Goal: Task Accomplishment & Management: Complete application form

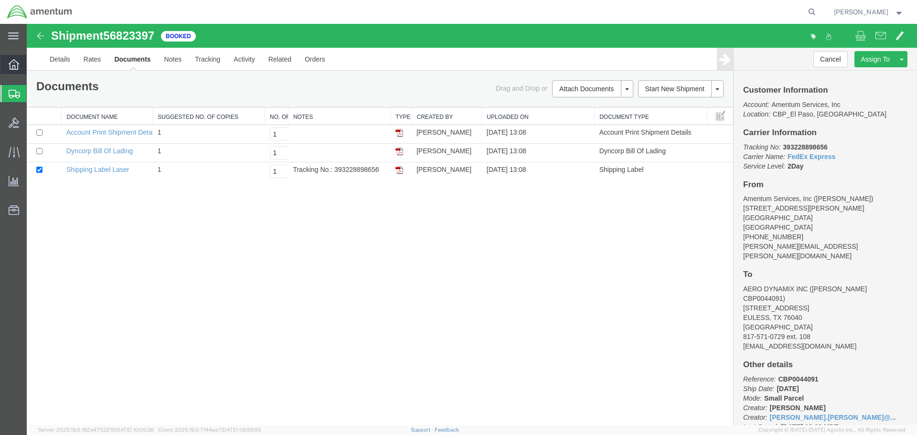
click at [10, 66] on icon at bounding box center [14, 64] width 11 height 11
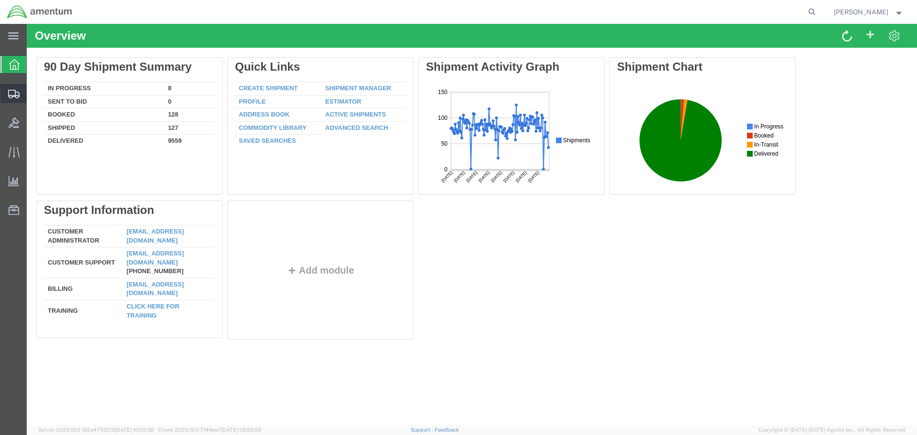
click at [0, 0] on span "Create Shipment" at bounding box center [0, 0] width 0 height 0
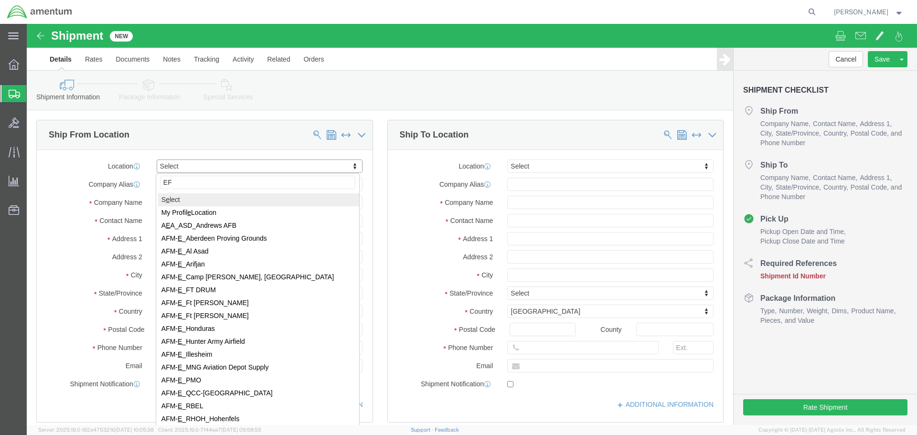
type input "EFO"
select select "49831"
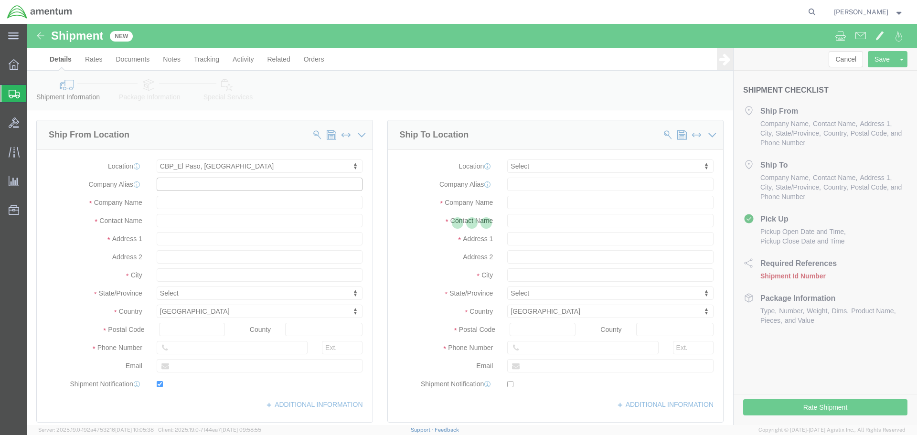
type input "[STREET_ADDRESS][PERSON_NAME]"
type input "79906"
type input "[PHONE_NUMBER]"
type input "[PERSON_NAME][EMAIL_ADDRESS][PERSON_NAME][DOMAIN_NAME]"
checkbox input "true"
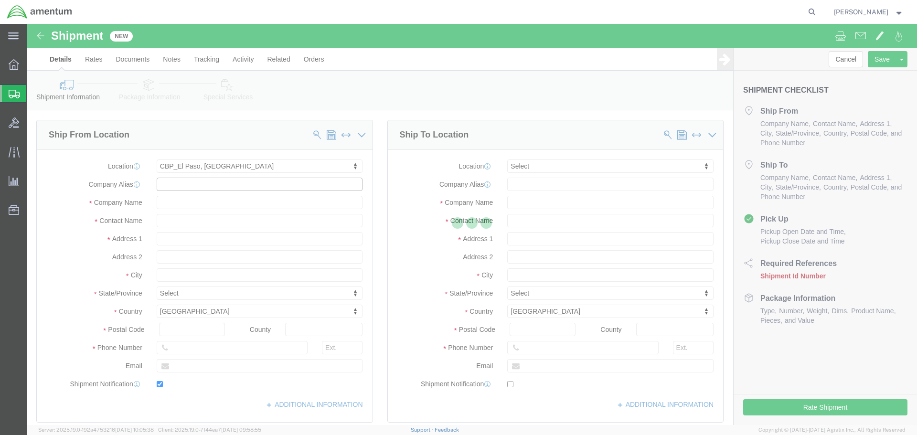
type input "Amentum Services, Inc"
type input "[PERSON_NAME]"
type input "[GEOGRAPHIC_DATA]"
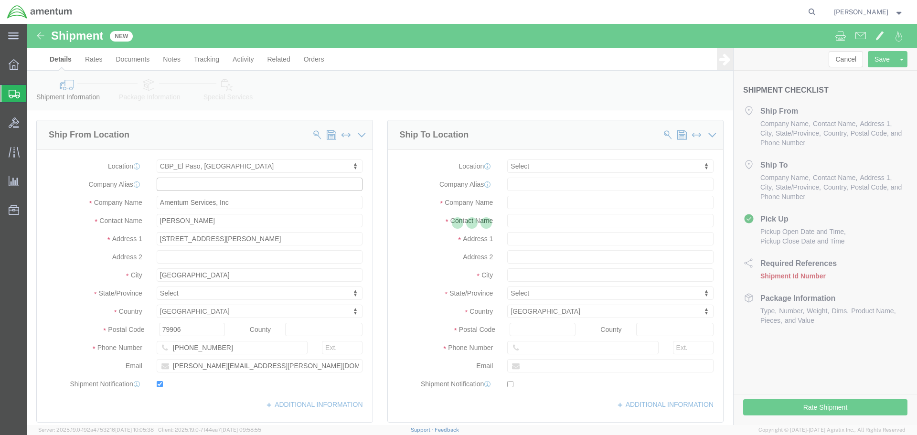
select select "[GEOGRAPHIC_DATA]"
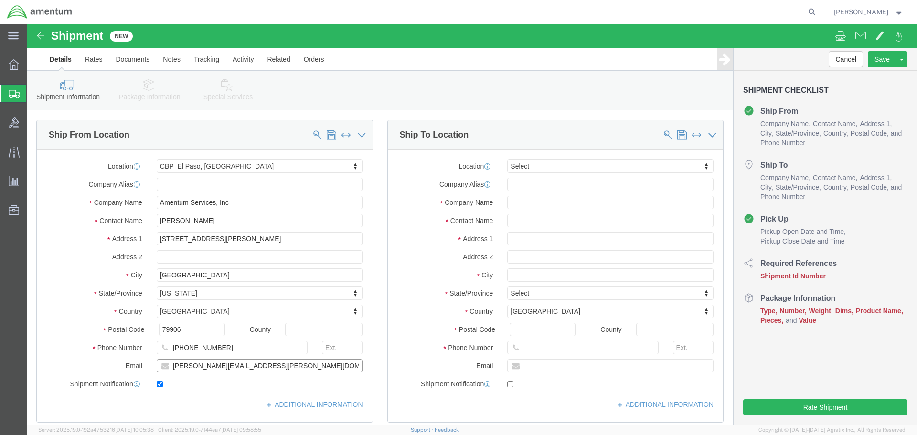
drag, startPoint x: 269, startPoint y: 347, endPoint x: 37, endPoint y: 345, distance: 232.0
click div "Email [PERSON_NAME][EMAIL_ADDRESS][PERSON_NAME][DOMAIN_NAME]"
paste input "[PERSON_NAME].[PERSON_NAME]@associates."
type input "[PERSON_NAME][EMAIL_ADDRESS][PERSON_NAME][DOMAIN_NAME]"
click input "text"
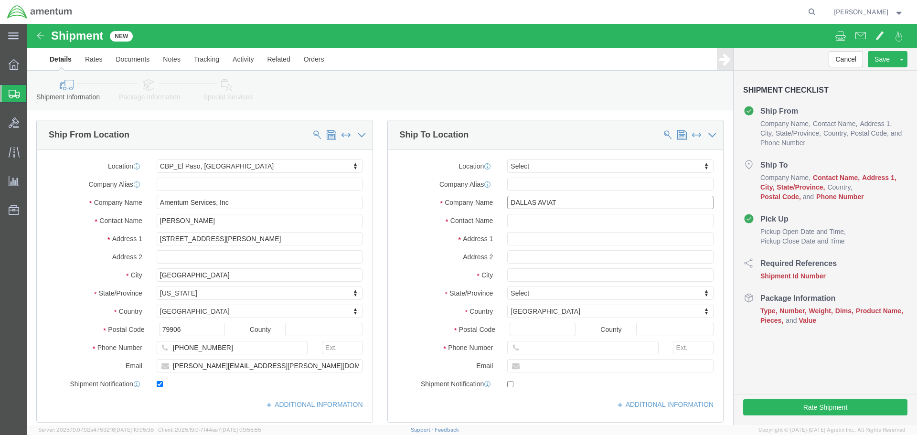
type input "DALLAS AVIATI"
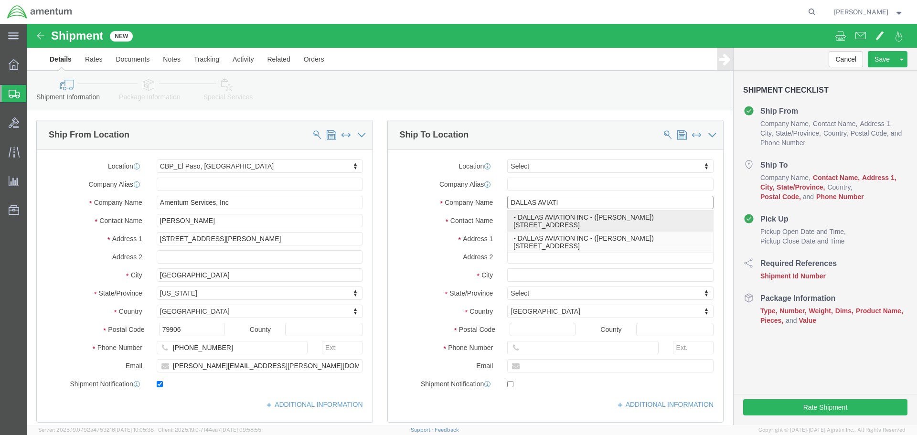
click p "- DALLAS AVIATION INC - ([PERSON_NAME]) [STREET_ADDRESS]"
type input "[STREET_ADDRESS]"
type input "76011"
type input "[PHONE_NUMBER]"
type input "DALLAS AVIATION INC"
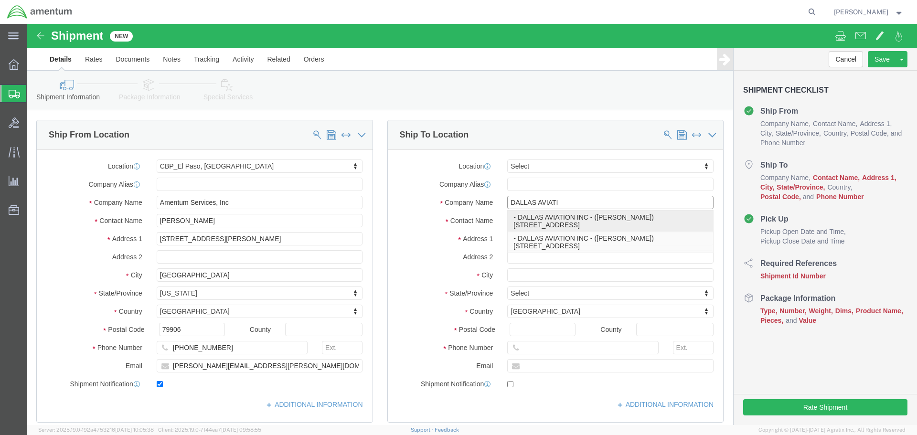
type input "[PERSON_NAME]"
type input "[GEOGRAPHIC_DATA]"
select select "[GEOGRAPHIC_DATA]"
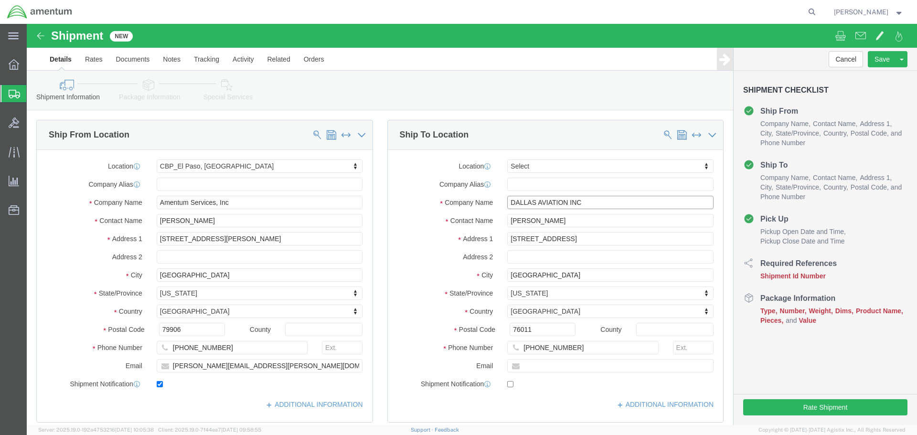
type input "DALLAS AVIATION INC"
drag, startPoint x: 558, startPoint y: 195, endPoint x: 433, endPoint y: 196, distance: 124.1
click div "Contact Name [PERSON_NAME]"
drag, startPoint x: 541, startPoint y: 200, endPoint x: 454, endPoint y: 202, distance: 86.4
click div "Contact Name CBP0043965"
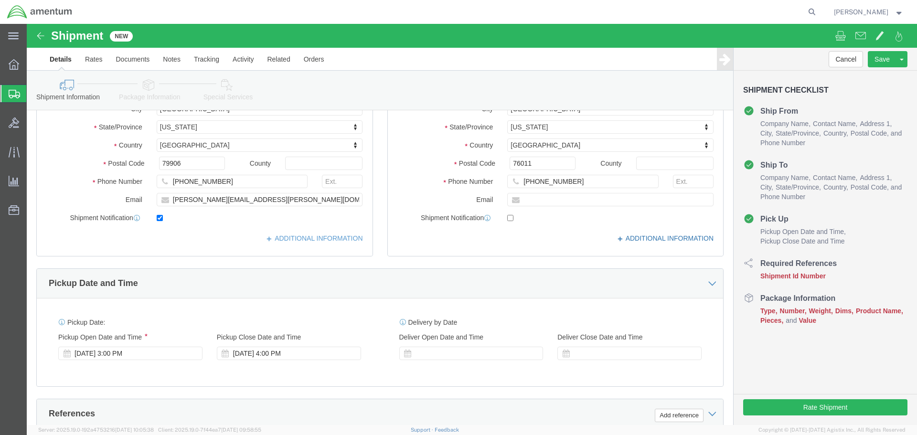
scroll to position [334, 0]
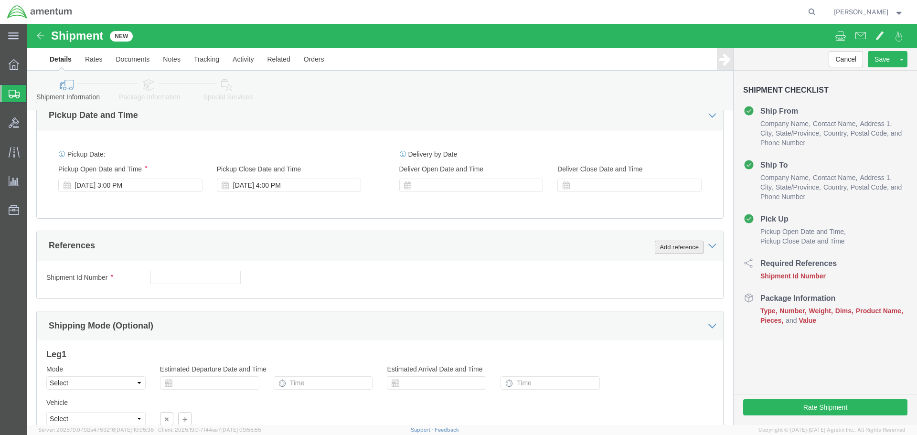
type input "CBP0043965"
click button "Add reference"
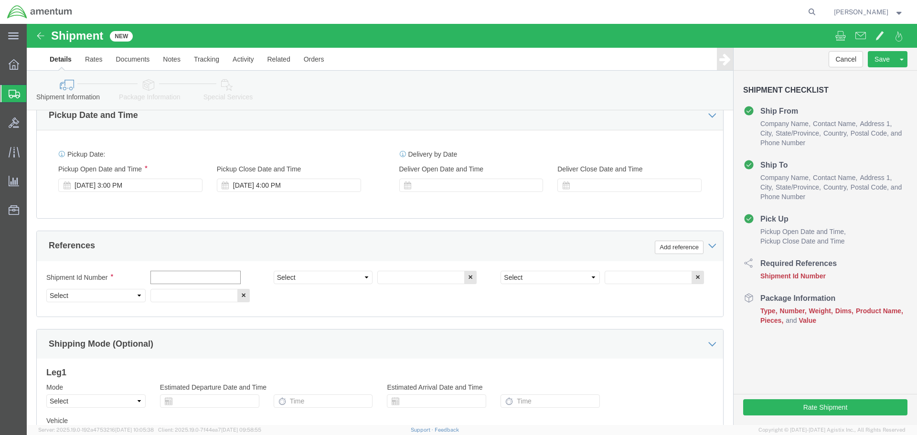
click input "text"
paste input "CBP0043965"
type input "CBP0043965"
select select "CUSTREF"
paste input "CBP0043965"
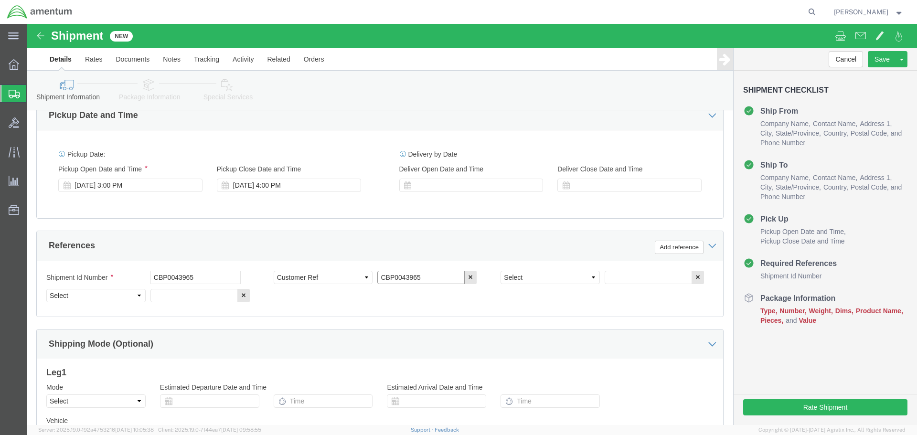
type input "CBP0043965"
select select "DEPT"
type input "CBP"
select select "PROJNUM"
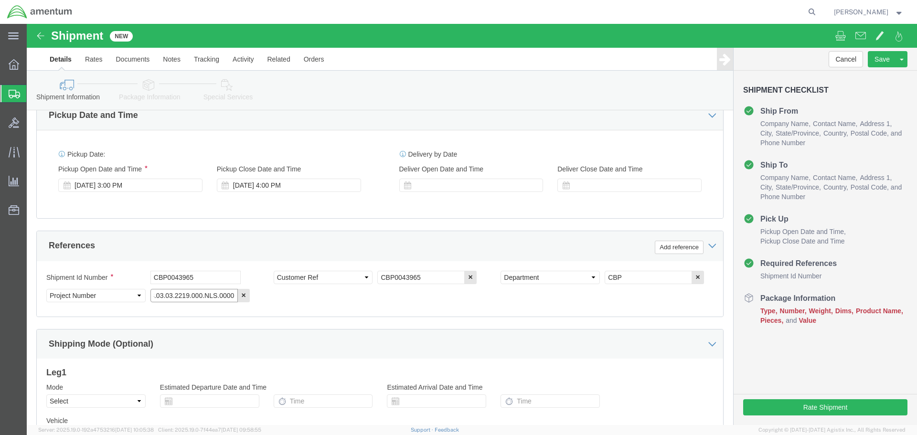
type input "6118.03.03.2219.000.NLS.0000"
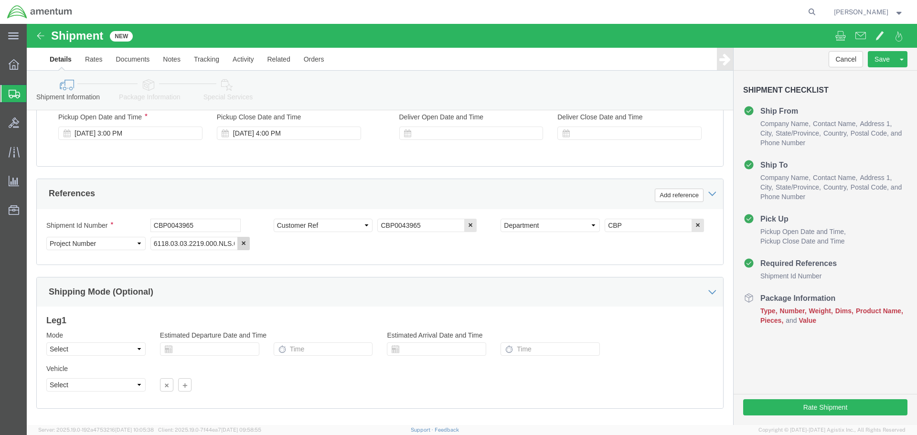
scroll to position [437, 0]
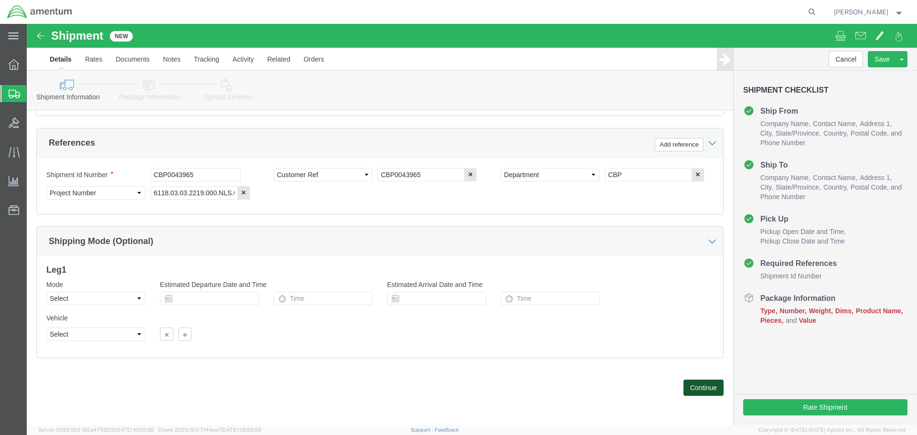
click button "Continue"
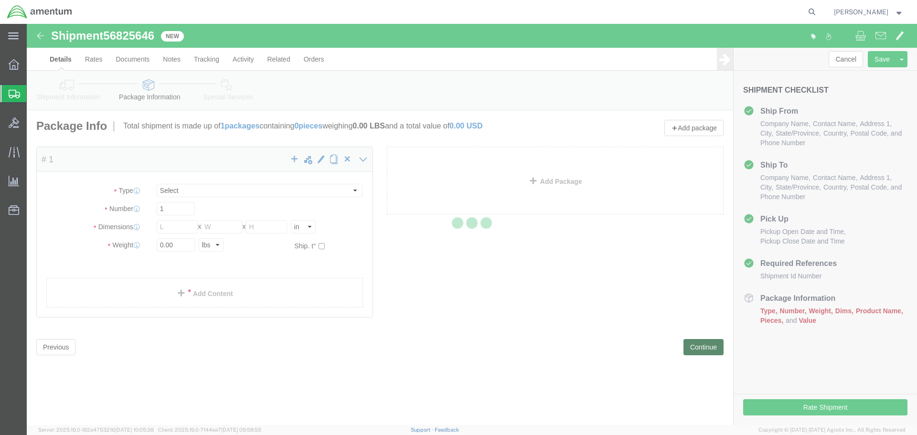
select select "CBOX"
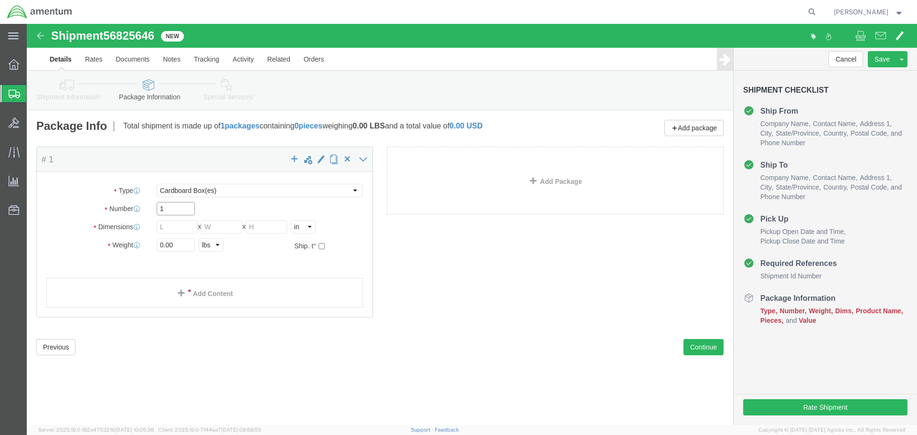
click input "1"
type input "8"
type input "6"
type input "2"
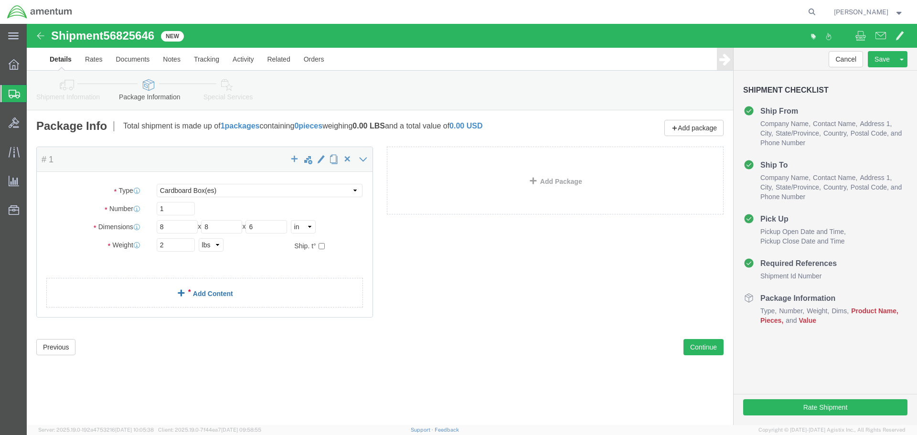
click div "Package Content # 1 x Package Type Select BCK Boxes Bale(s) Basket(s) Bolt(s) B…"
click link "Add Content"
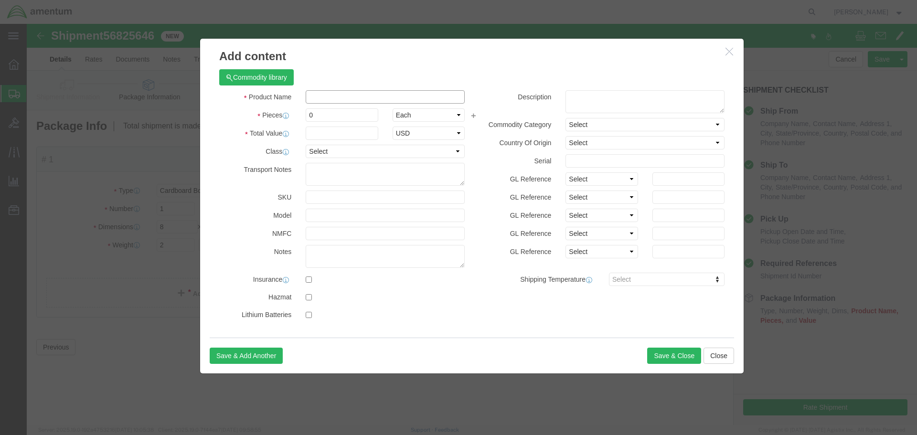
click input "text"
type input "AIRCRAFT PARTS"
type input "1"
type input "100"
select select "USD"
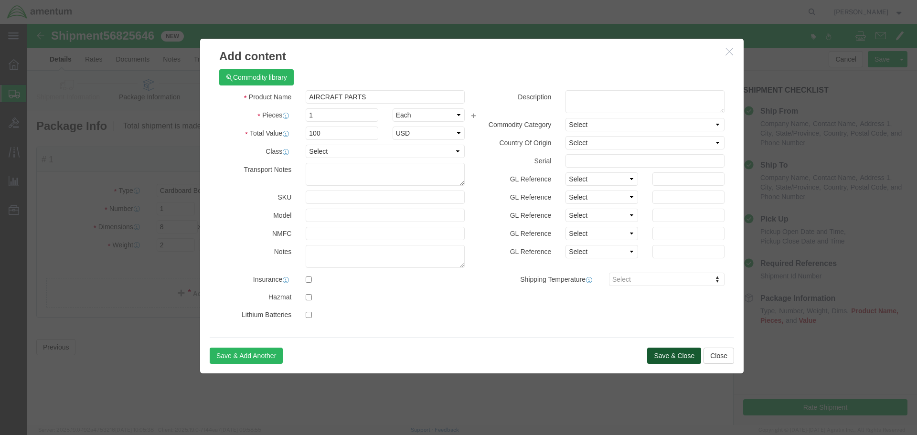
click button "Save & Close"
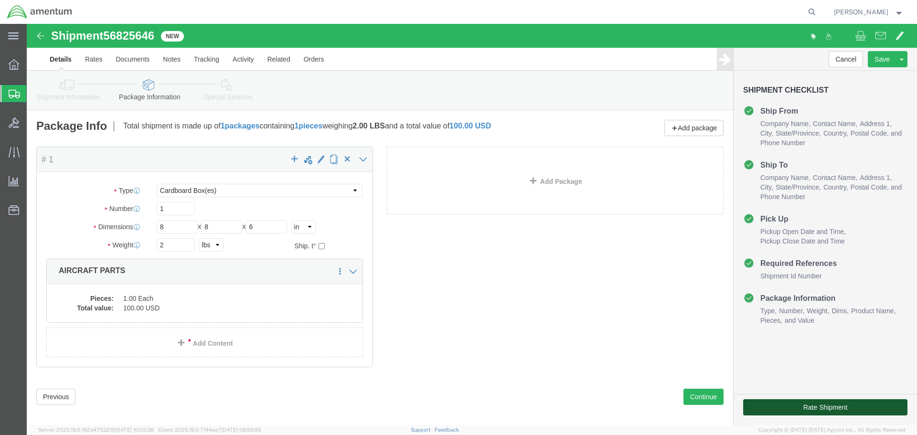
click button "Rate Shipment"
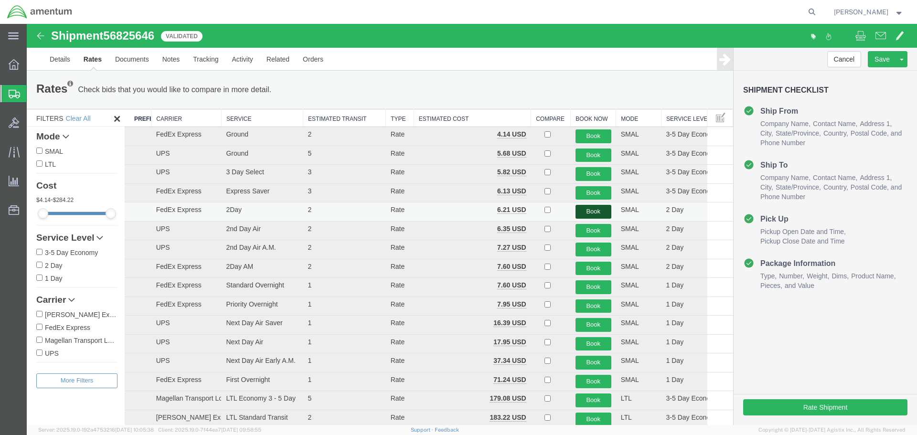
click at [587, 210] on button "Book" at bounding box center [593, 212] width 36 height 14
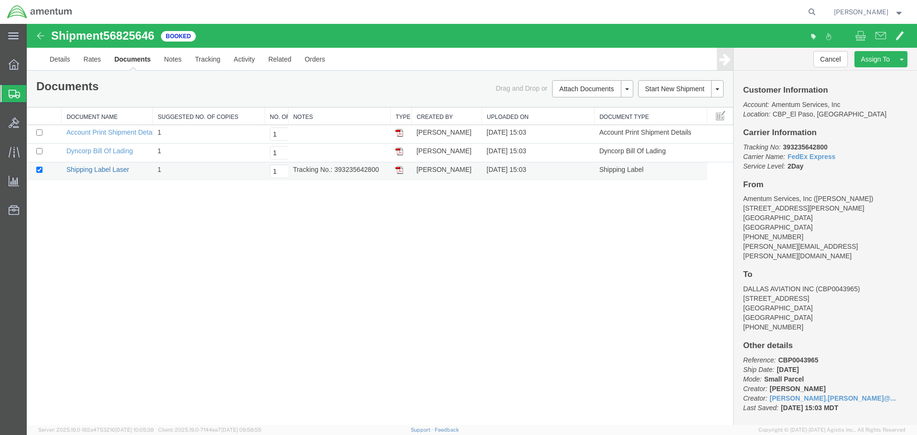
click at [117, 168] on link "Shipping Label Laser" at bounding box center [97, 170] width 63 height 8
click at [870, 78] on link "Clone Shipment" at bounding box center [865, 75] width 83 height 14
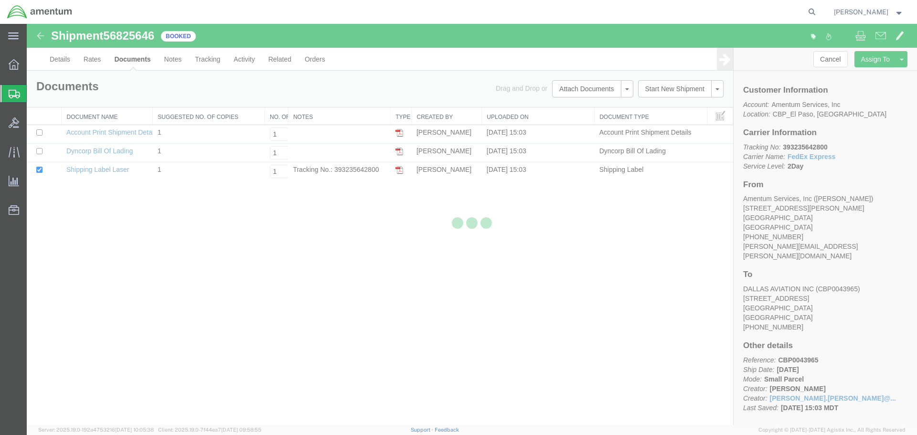
select select "49831"
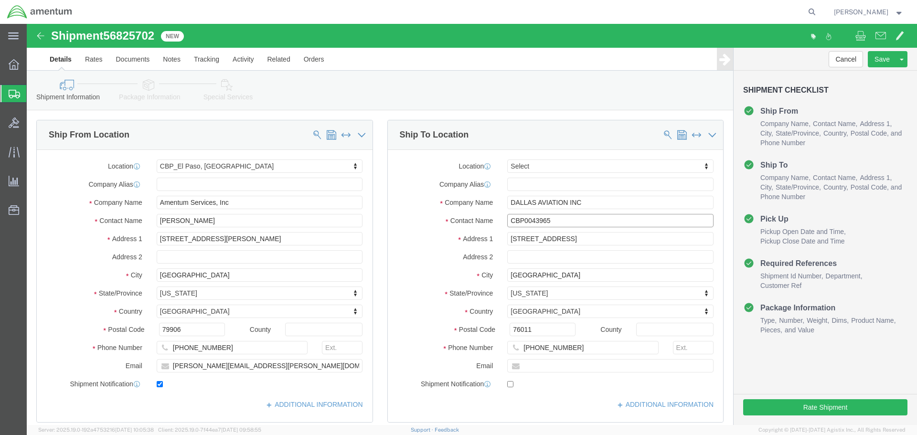
click input "CBP0043965"
drag, startPoint x: 539, startPoint y: 198, endPoint x: 425, endPoint y: 197, distance: 114.6
click div "Contact Name CBP0043970"
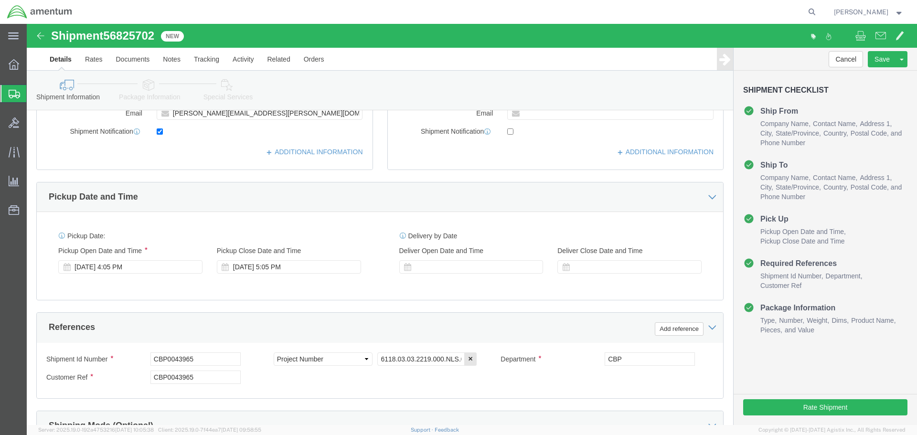
scroll to position [382, 0]
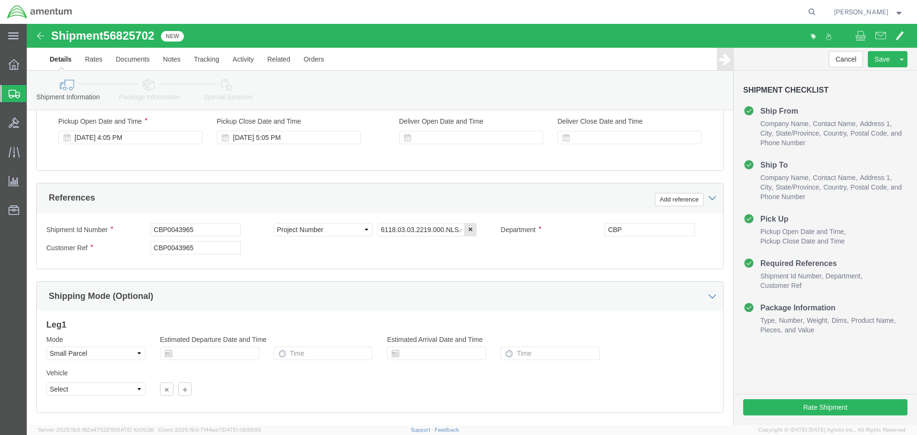
type input "CBP0043970"
drag, startPoint x: 180, startPoint y: 205, endPoint x: -27, endPoint y: 209, distance: 207.2
click html "Shipment 56825702 New Details Rates Documents Notes Tracking Activity Related O…"
paste input "70"
type input "CBP0043970"
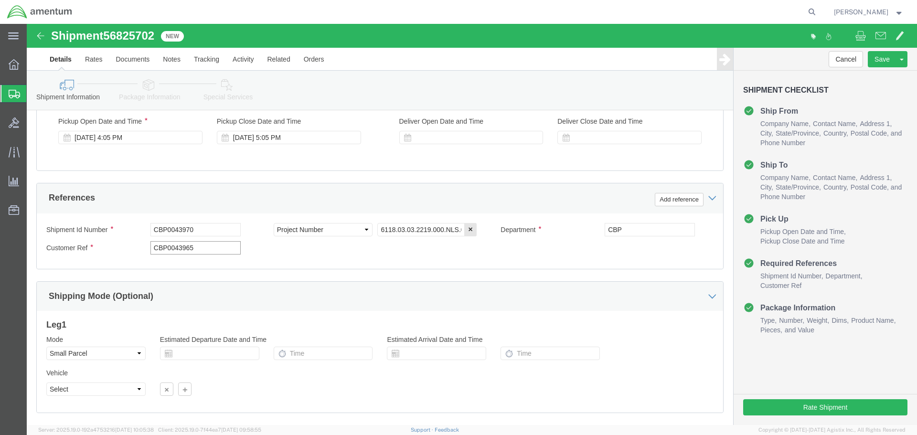
paste input "70"
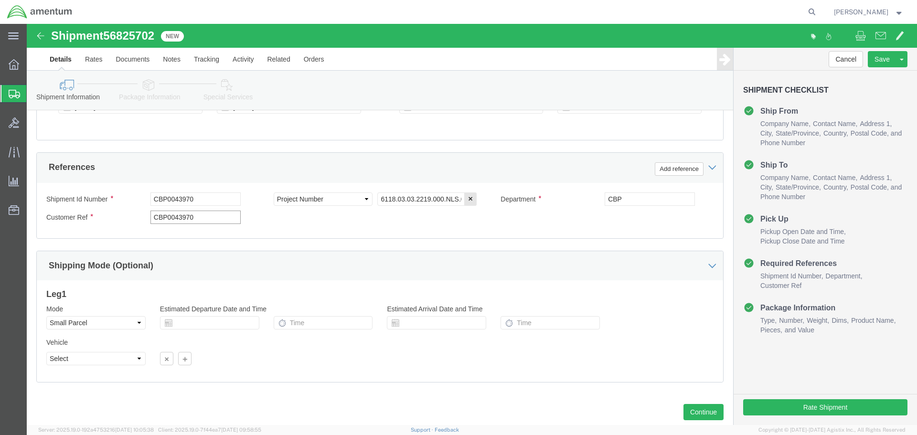
scroll to position [437, 0]
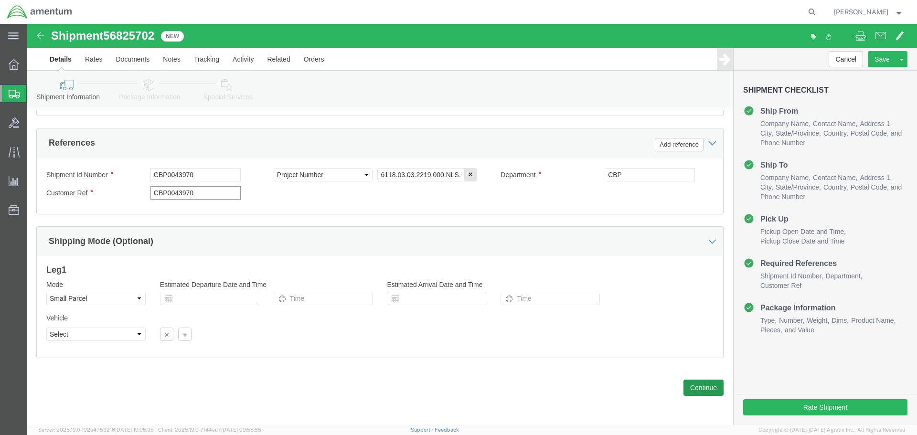
type input "CBP0043970"
click button "Continue"
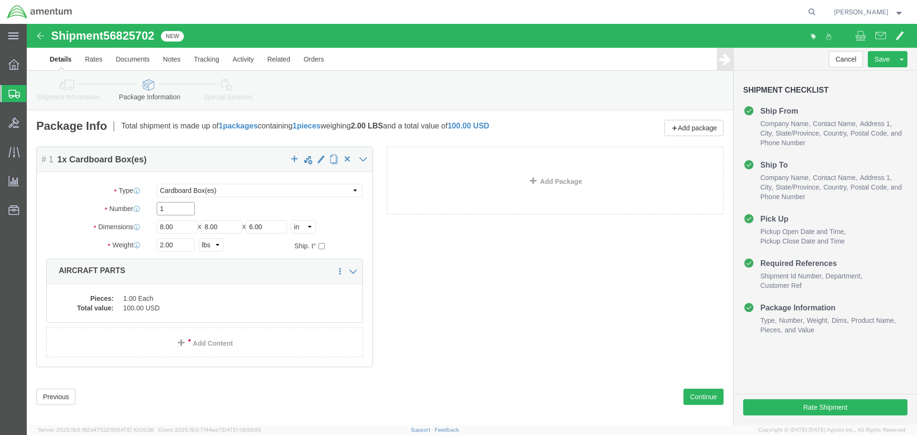
click input "1"
type input "1"
type input "12"
type input "7"
type input "6"
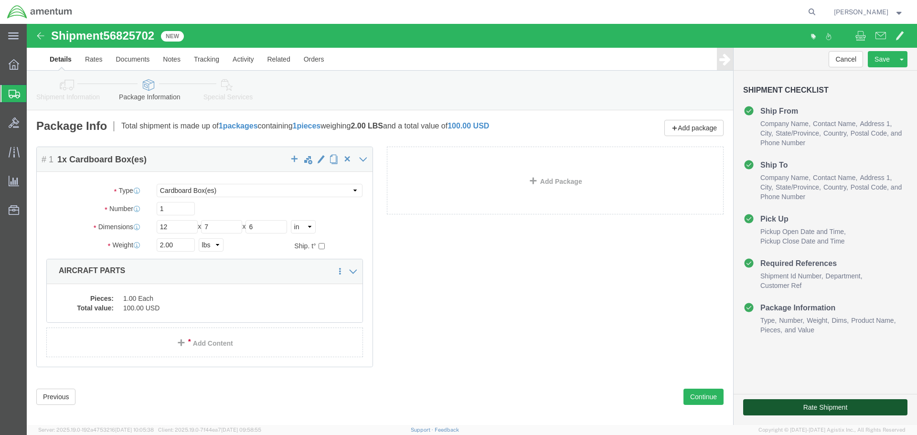
click button "Rate Shipment"
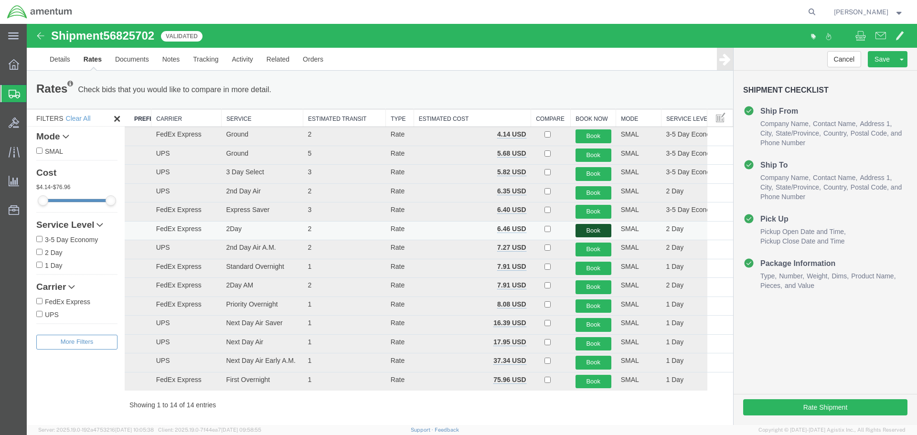
click at [582, 228] on button "Book" at bounding box center [593, 231] width 36 height 14
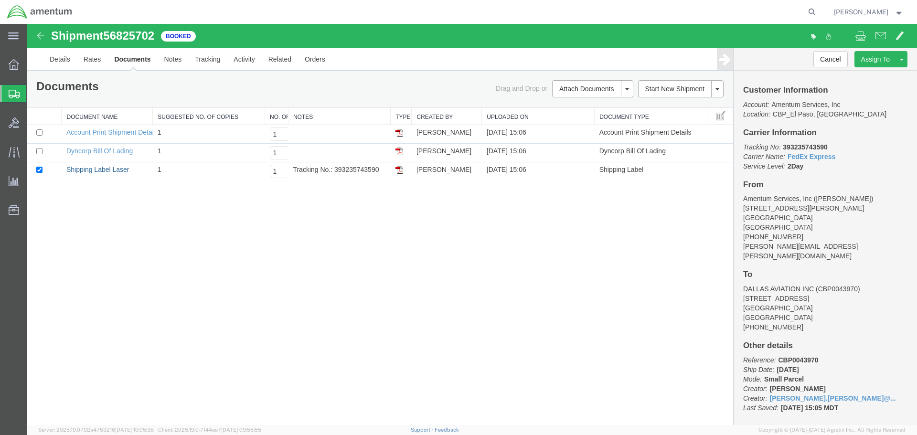
drag, startPoint x: 110, startPoint y: 169, endPoint x: 141, endPoint y: 227, distance: 65.6
click at [110, 169] on link "Shipping Label Laser" at bounding box center [97, 170] width 63 height 8
click at [856, 74] on link "Clone Shipment" at bounding box center [865, 75] width 83 height 14
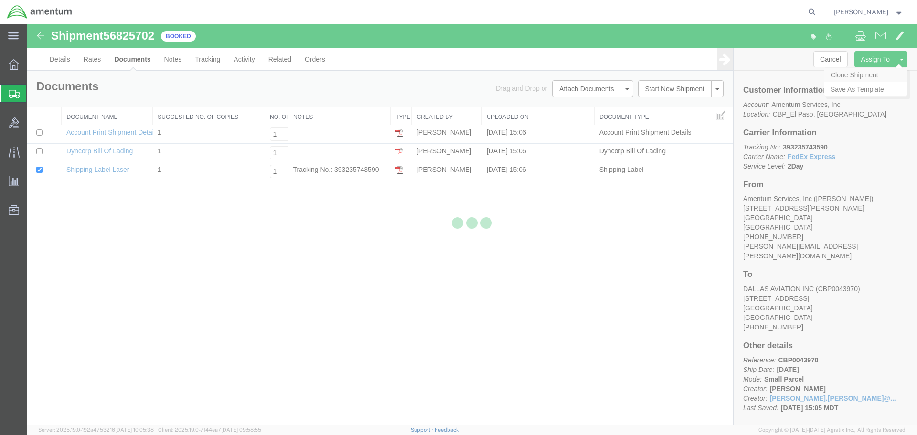
select select "49831"
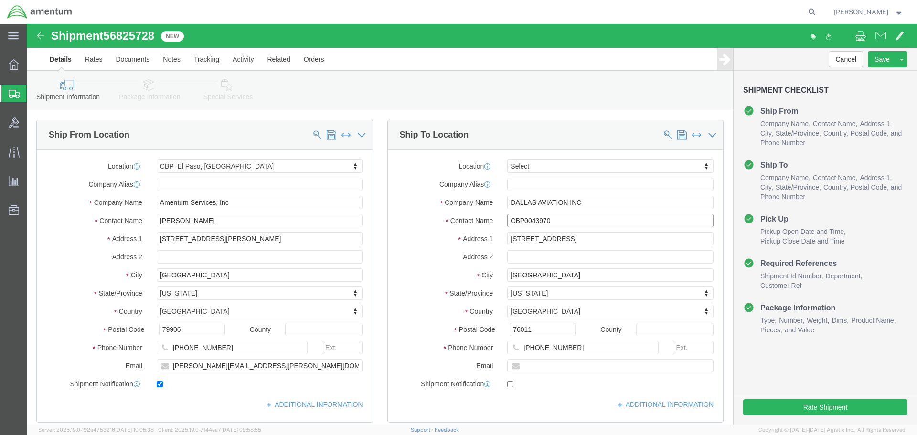
click input "CBP0043970"
drag, startPoint x: 532, startPoint y: 198, endPoint x: 454, endPoint y: 198, distance: 78.8
click div "Contact Name CBP0044060"
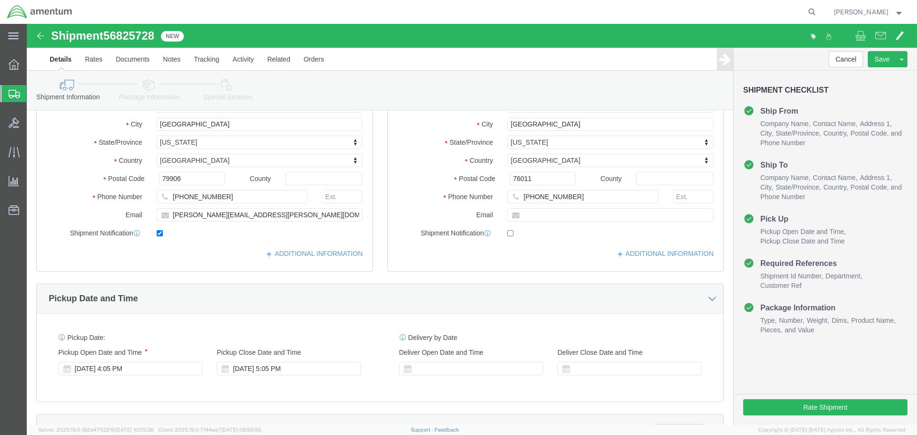
scroll to position [334, 0]
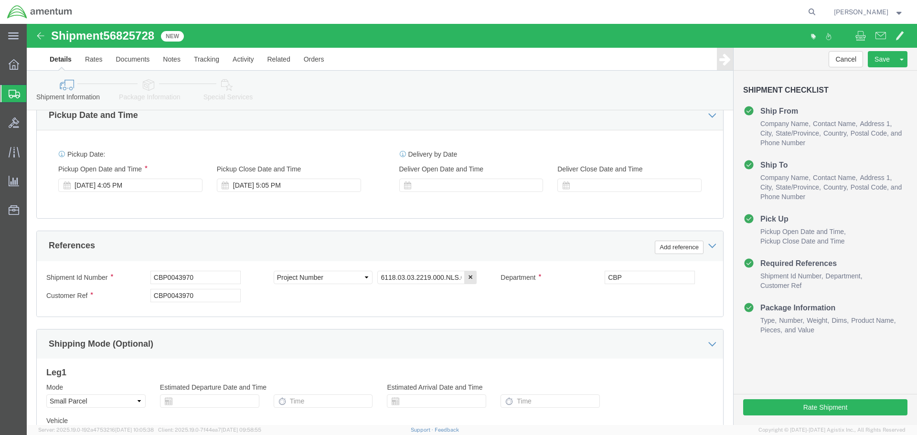
type input "CBP0044060"
click html "Shipment 56825728 New Details Rates Documents Notes Tracking Activity Related O…"
paste input "406"
type input "CBP0044060"
paste input "406"
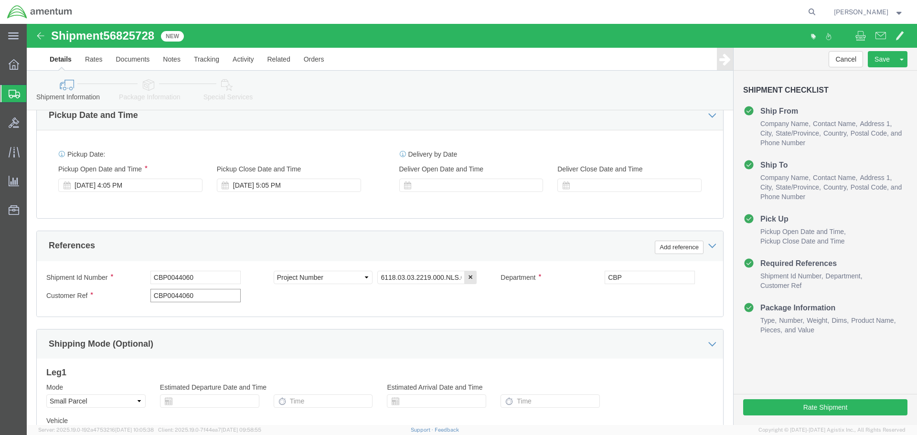
scroll to position [437, 0]
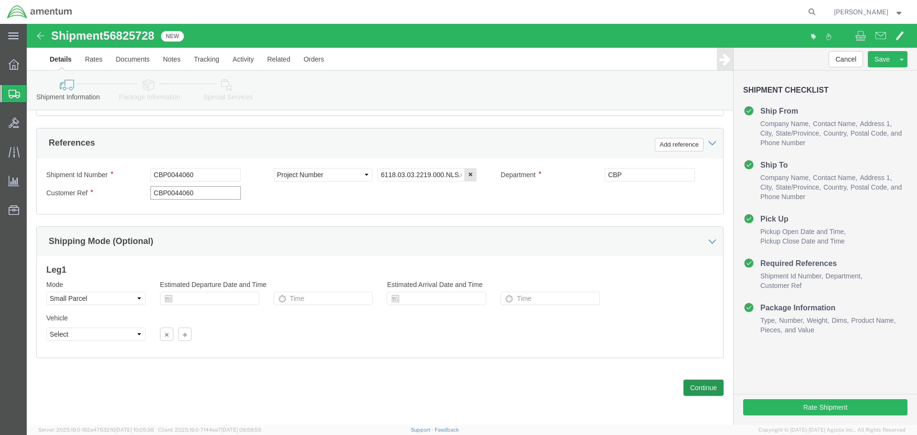
type input "CBP0044060"
click button "Continue"
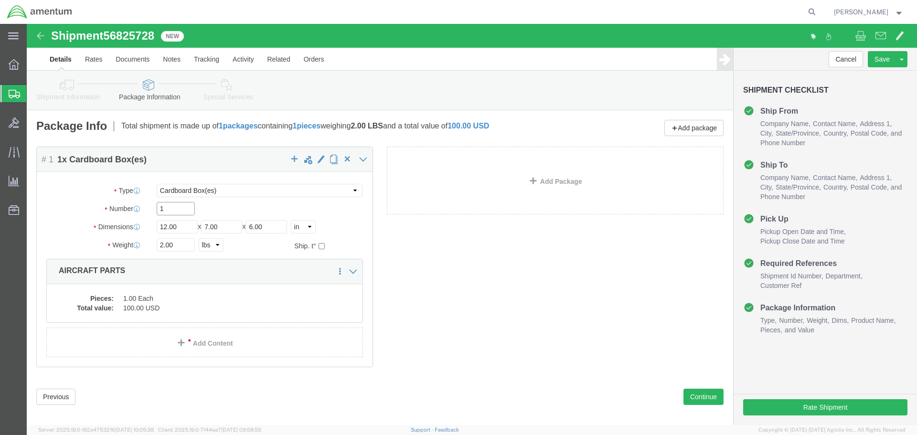
click input "1"
type input "10"
type input "4"
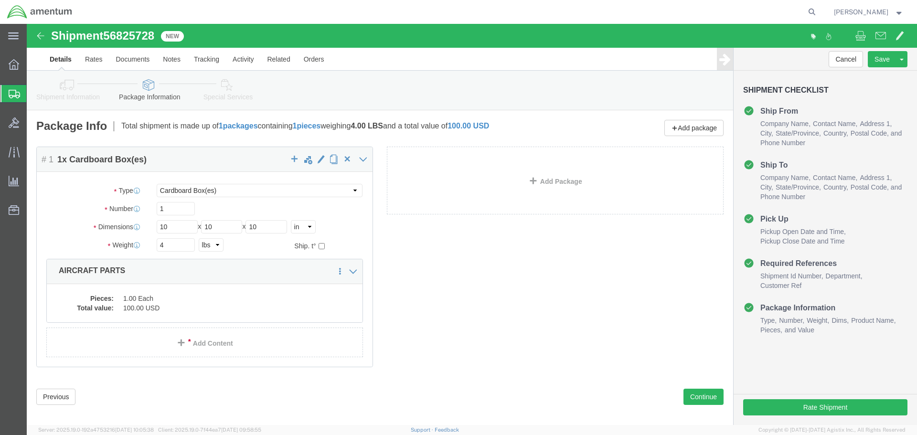
click icon
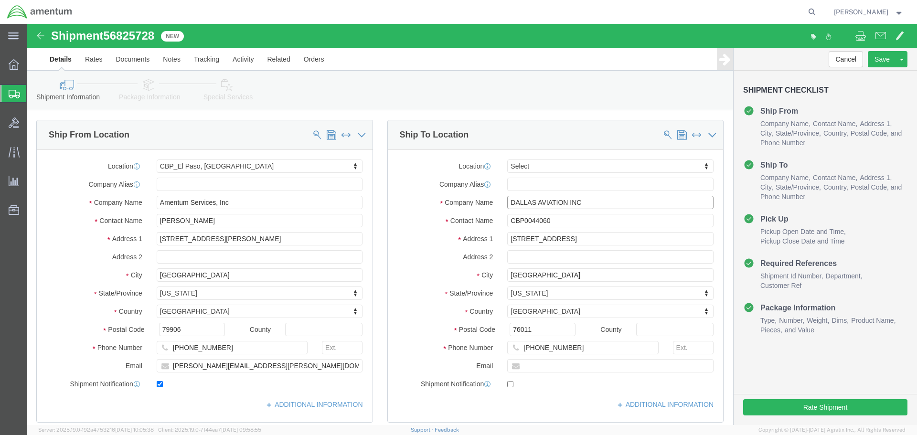
click input "DALLAS AVIATION INC"
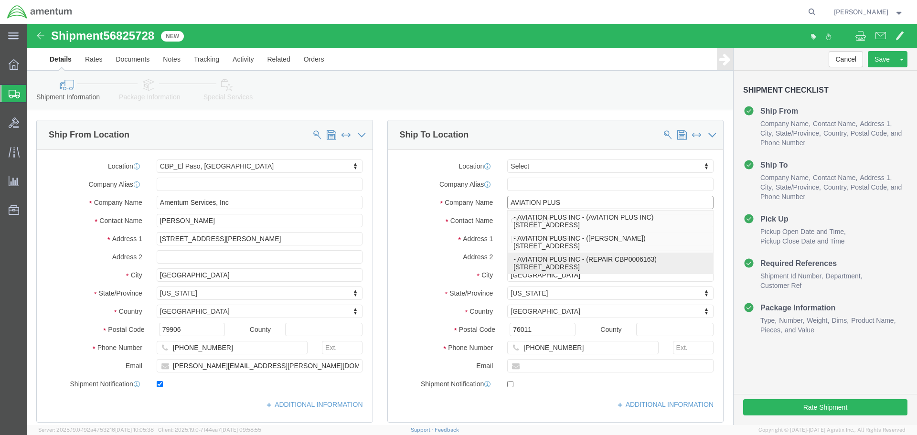
drag, startPoint x: 584, startPoint y: 240, endPoint x: 575, endPoint y: 219, distance: 22.9
click p "- AVIATION PLUS INC - (REPAIR CBP0006163) [STREET_ADDRESS]"
type input "AVIATION PLUS INC"
type input "REPAIR CBP0006163"
type input "[STREET_ADDRESS]"
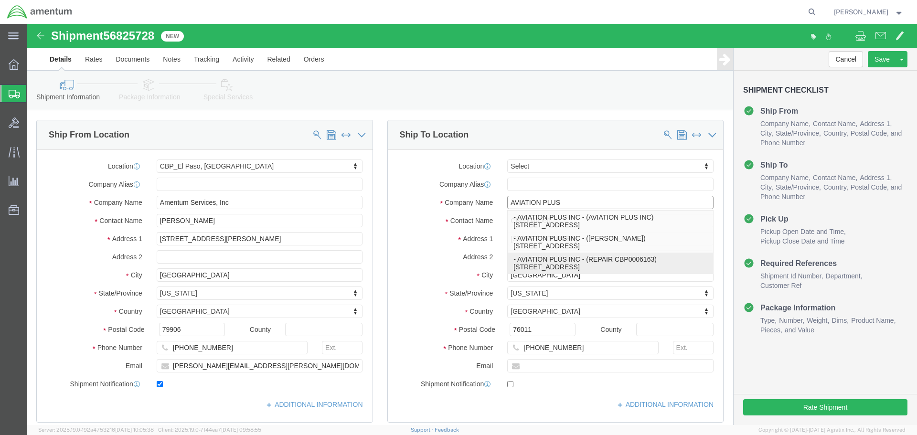
type input "[GEOGRAPHIC_DATA]"
type input "33186"
type input "[PHONE_NUMBER]"
select select "FL"
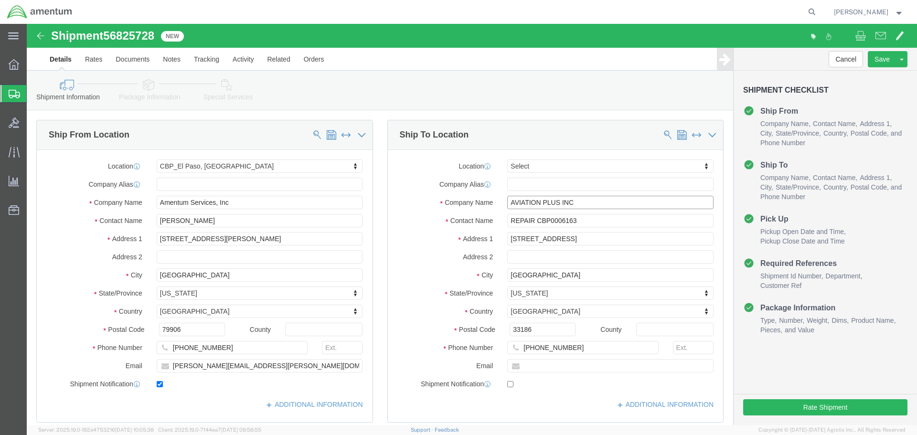
type input "AVIATION PLUS INC"
drag, startPoint x: 562, startPoint y: 198, endPoint x: 508, endPoint y: 199, distance: 54.4
click input "REPAIR CBP0006163"
paste input "44060"
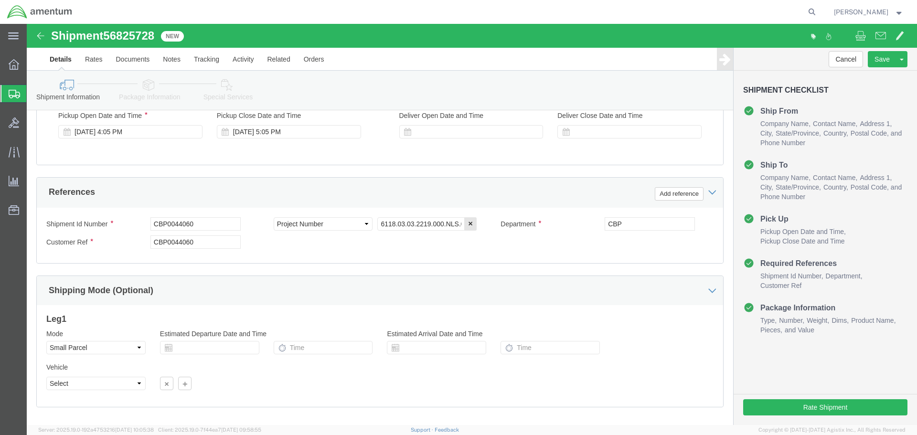
scroll to position [437, 0]
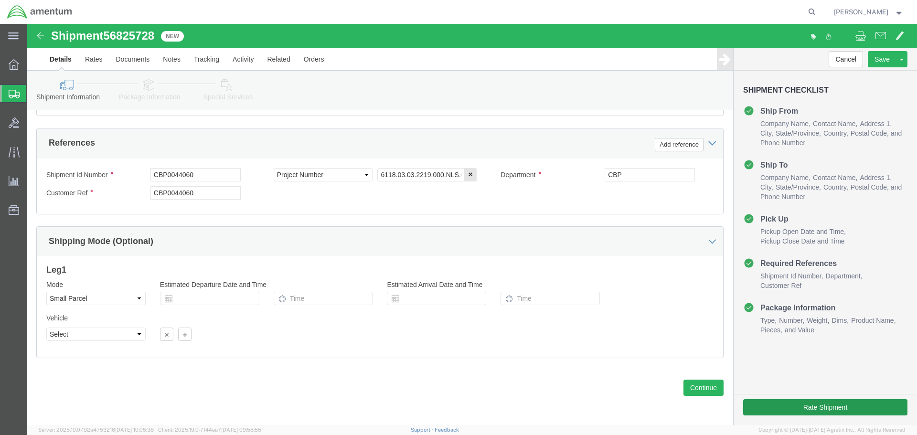
type input "REPAIR CBP0044060"
click button "Rate Shipment"
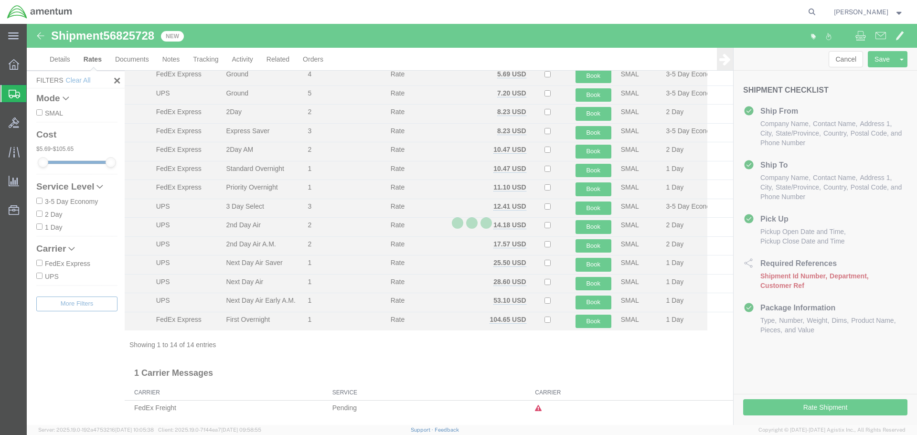
scroll to position [41, 0]
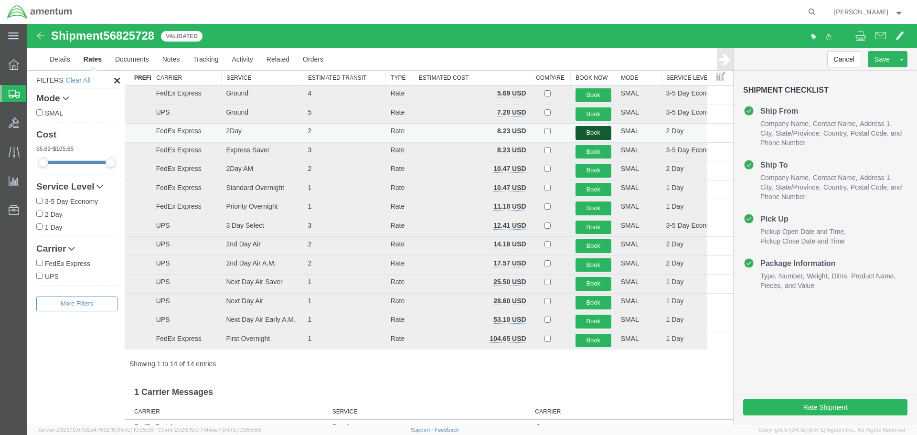
click at [583, 132] on button "Book" at bounding box center [593, 133] width 36 height 14
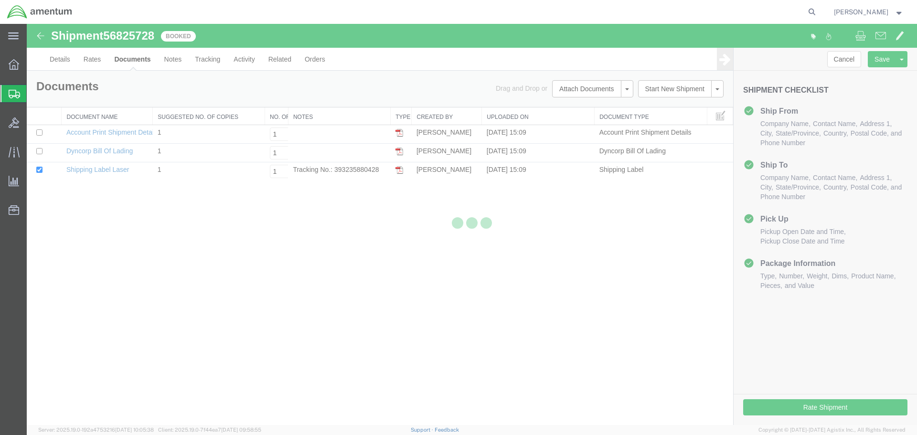
scroll to position [0, 0]
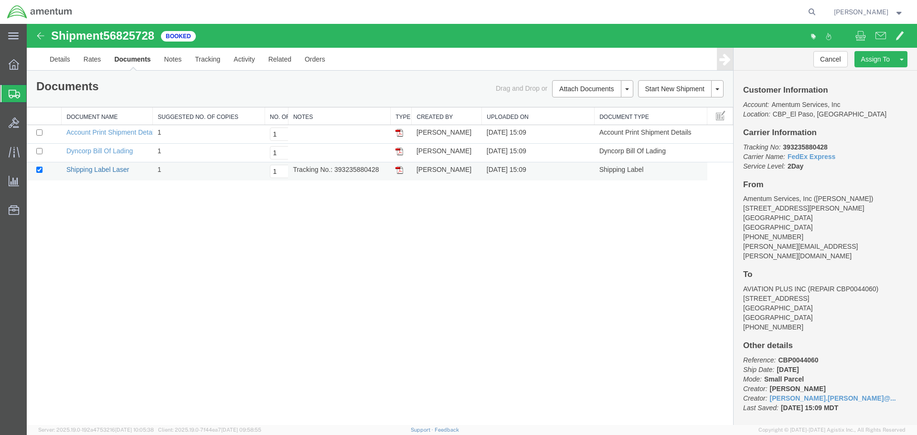
click at [103, 169] on link "Shipping Label Laser" at bounding box center [97, 170] width 63 height 8
click at [879, 72] on link "Clone Shipment" at bounding box center [865, 75] width 83 height 14
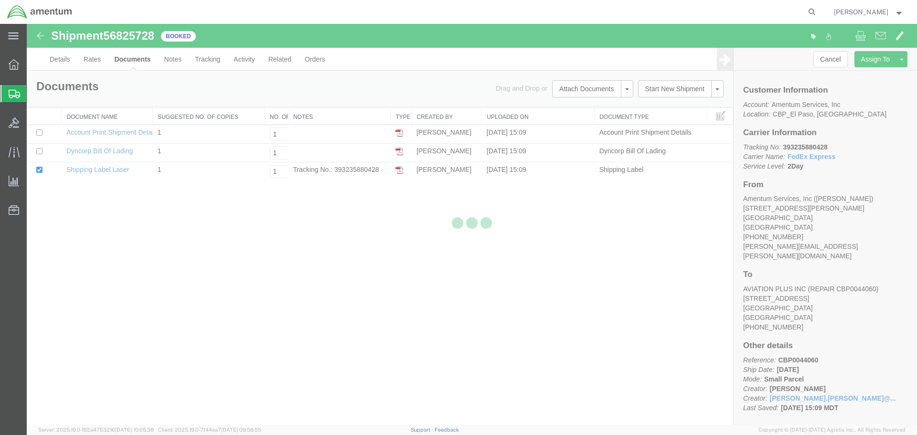
click at [624, 279] on div at bounding box center [472, 224] width 890 height 401
select select "49831"
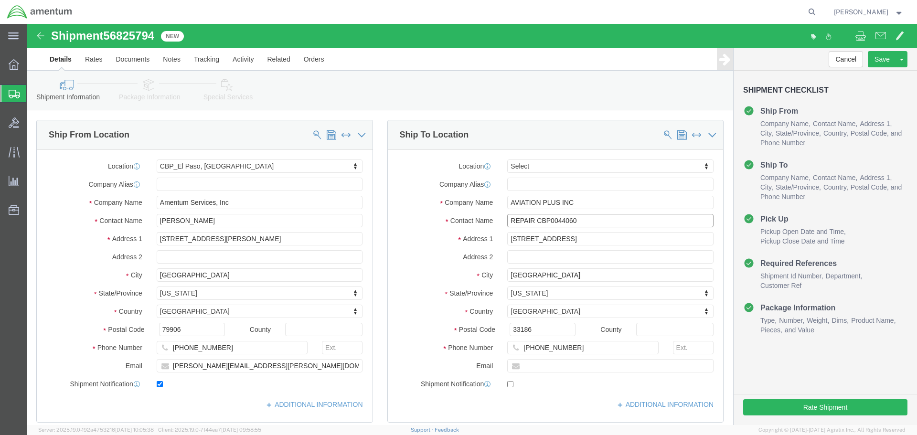
click input "REPAIR CBP0044060"
drag, startPoint x: 599, startPoint y: 194, endPoint x: 508, endPoint y: 197, distance: 90.3
click input "REPAIR CBP0044059"
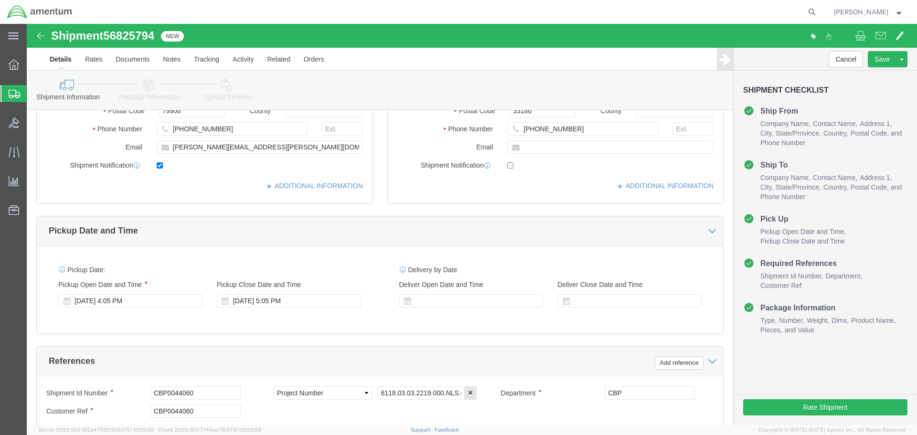
scroll to position [334, 0]
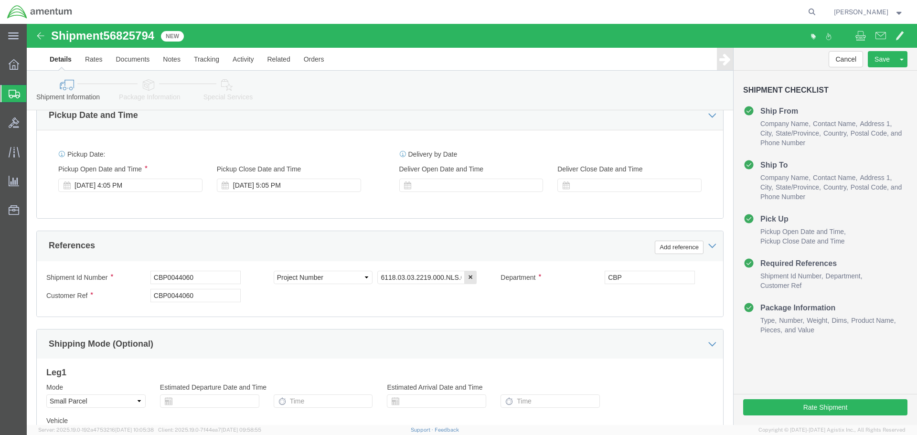
type input "REPAIR CBP0044059"
drag, startPoint x: 124, startPoint y: 251, endPoint x: 43, endPoint y: 254, distance: 80.2
click div "Shipment Id Number CBP0044060"
paste input "59"
type input "CBP0044059"
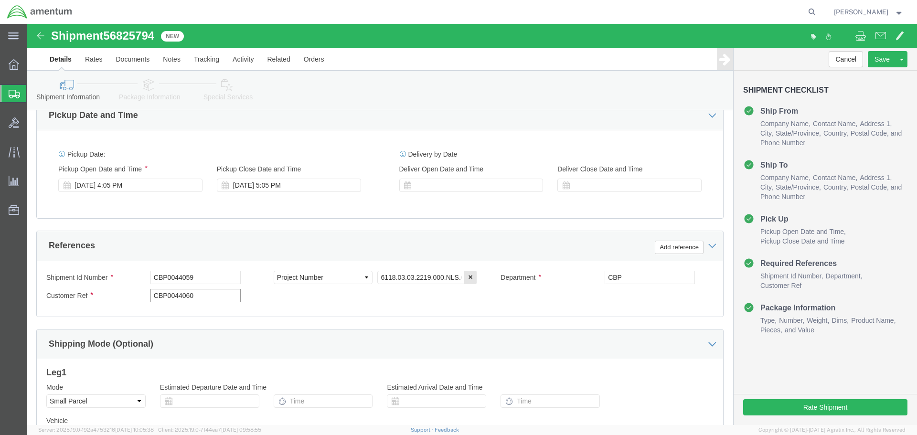
paste input "59"
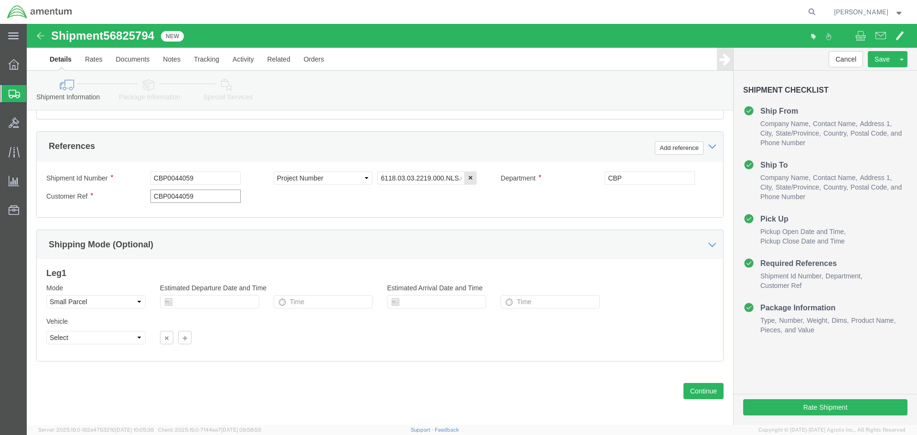
scroll to position [437, 0]
type input "CBP0044059"
click button "Continue"
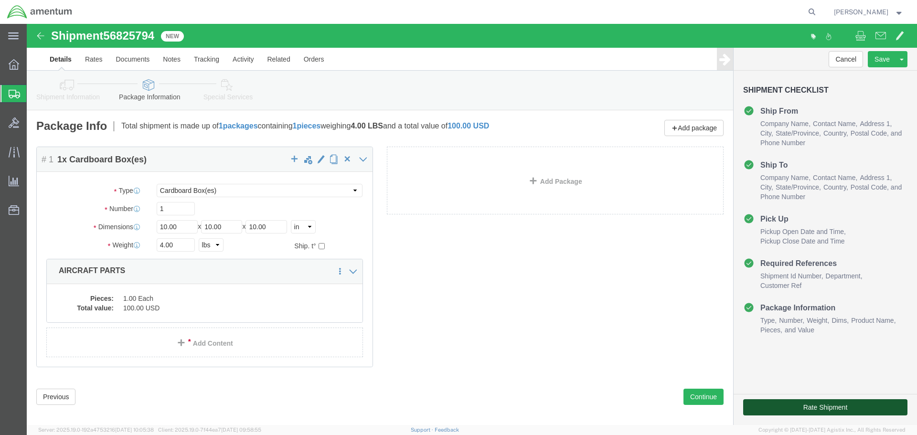
click button "Rate Shipment"
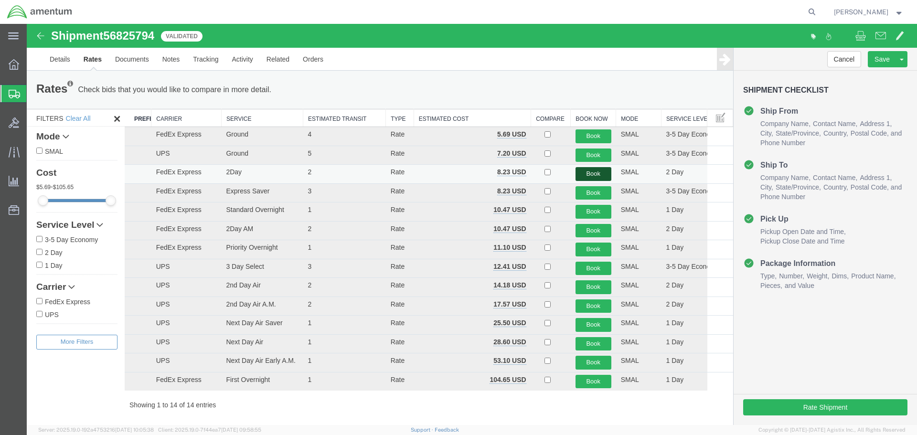
click at [596, 172] on button "Book" at bounding box center [593, 174] width 36 height 14
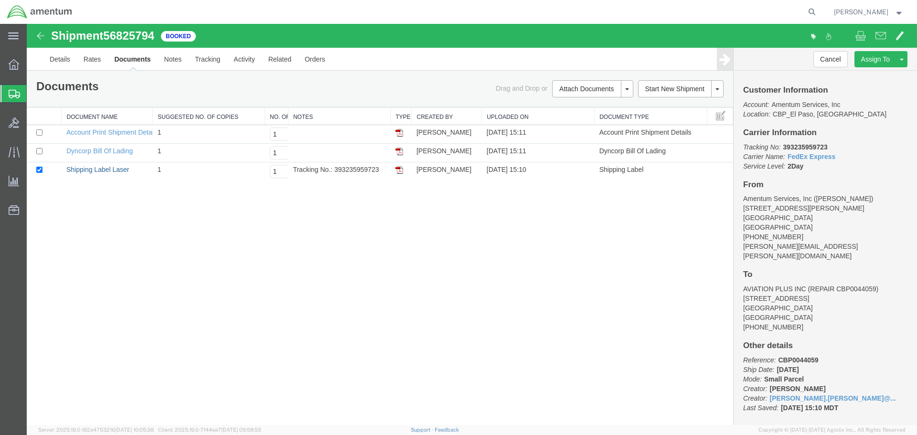
drag, startPoint x: 117, startPoint y: 167, endPoint x: 205, endPoint y: 292, distance: 153.0
click at [117, 167] on link "Shipping Label Laser" at bounding box center [97, 170] width 63 height 8
click at [871, 74] on link "Clone Shipment" at bounding box center [865, 75] width 83 height 14
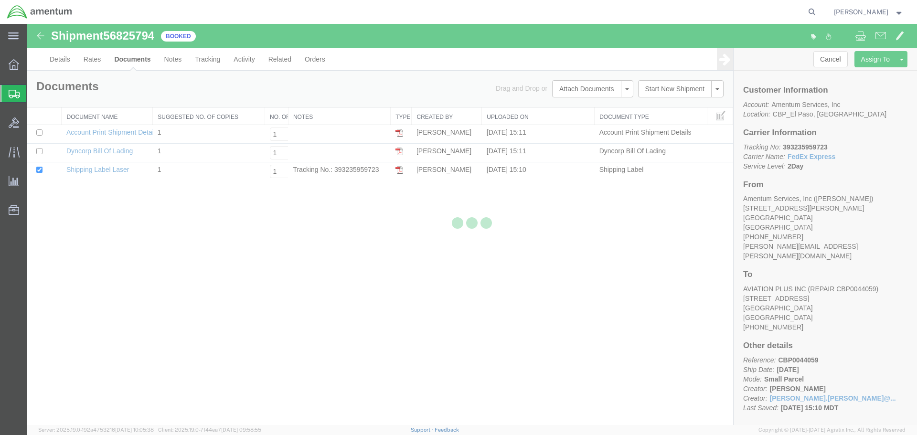
select select "49831"
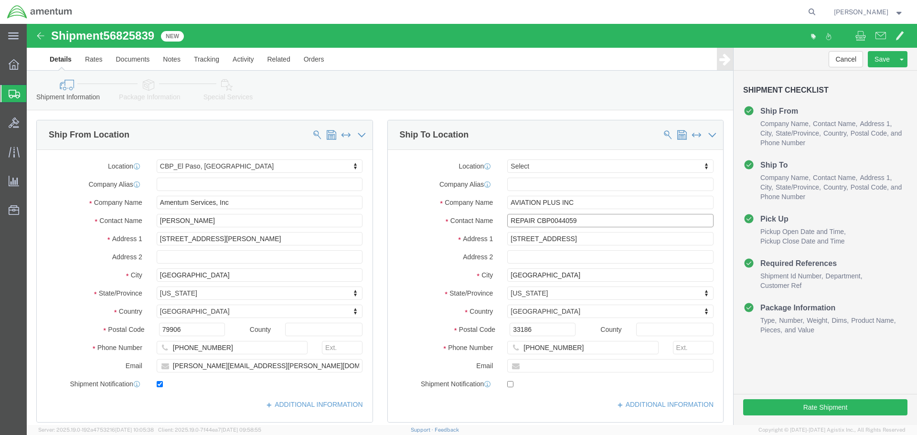
click input "REPAIR CBP0044059"
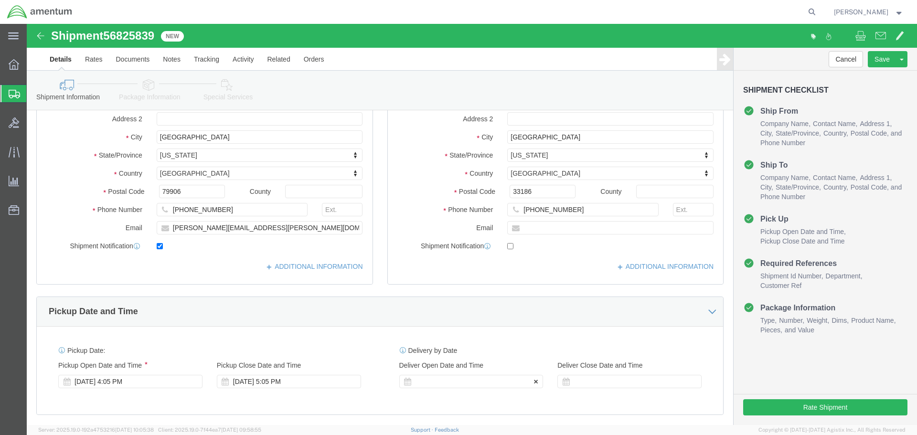
scroll to position [286, 0]
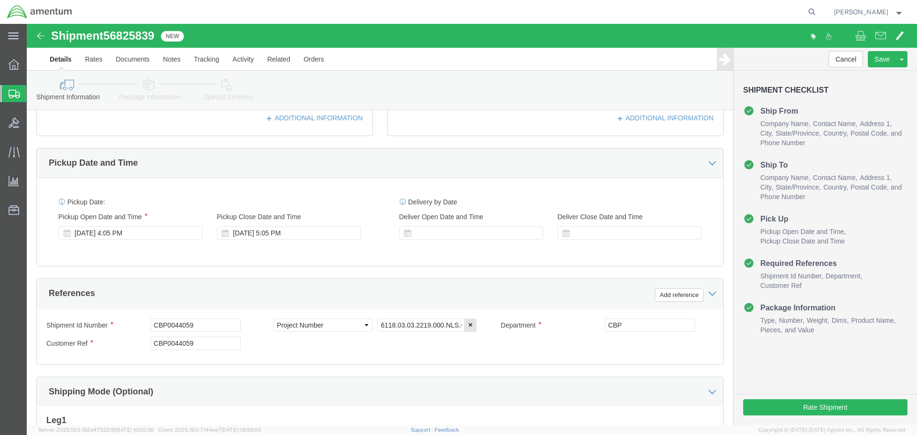
type input "REPAIR CBP0044058"
click input "CBP0044059"
type input "CBP0044058"
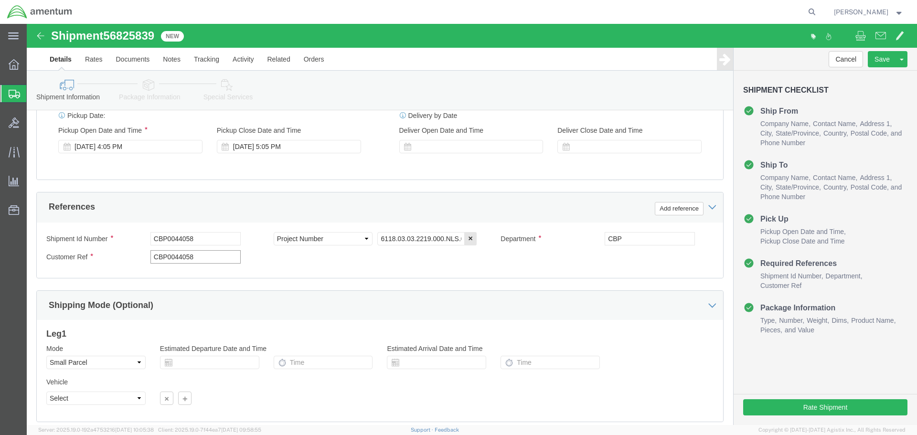
scroll to position [437, 0]
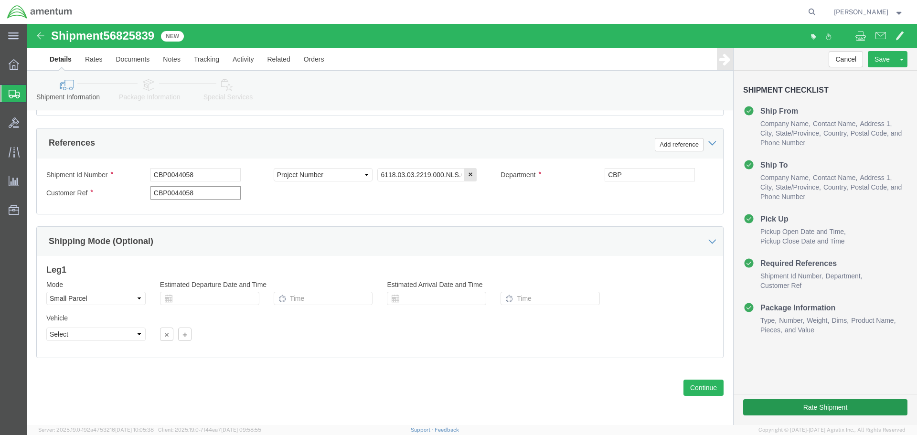
type input "CBP0044058"
click button "Rate Shipment"
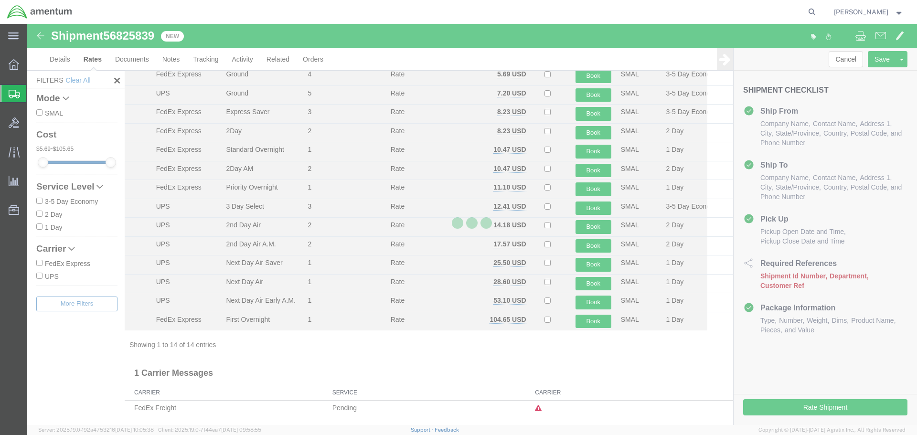
scroll to position [41, 0]
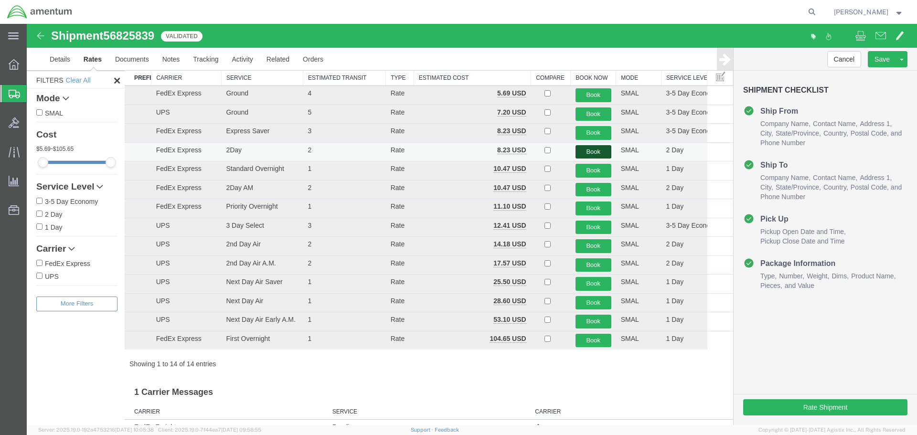
click at [586, 151] on button "Book" at bounding box center [593, 152] width 36 height 14
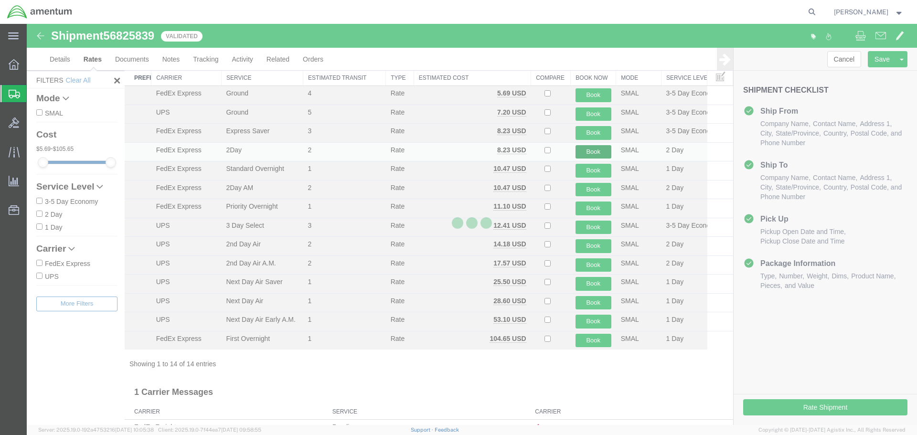
scroll to position [0, 0]
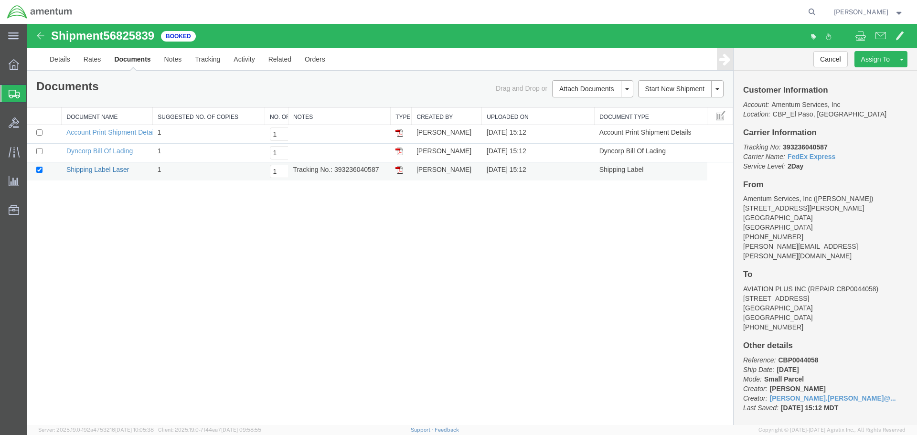
click at [87, 168] on link "Shipping Label Laser" at bounding box center [97, 170] width 63 height 8
click at [871, 74] on link "Clone Shipment" at bounding box center [865, 75] width 83 height 14
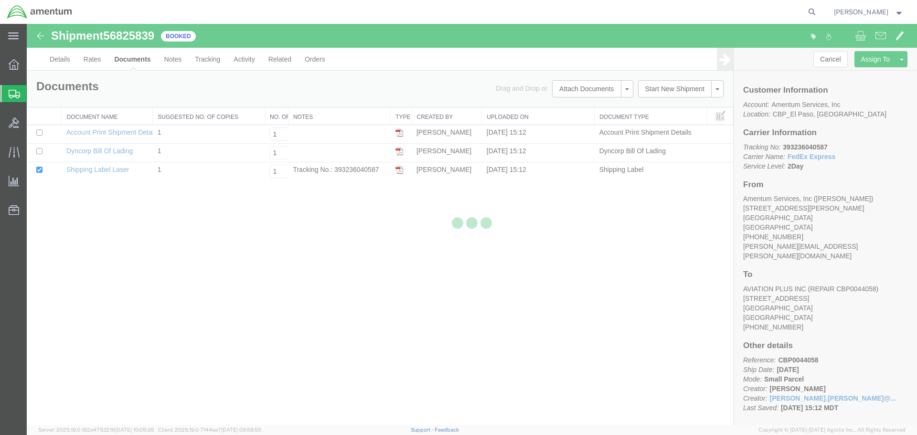
select select "49831"
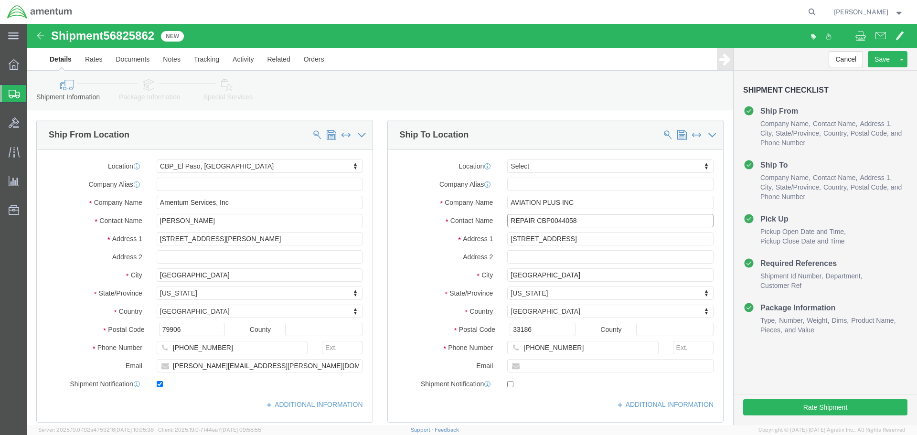
click input "REPAIR CBP0044058"
drag, startPoint x: 554, startPoint y: 199, endPoint x: 507, endPoint y: 201, distance: 46.3
click input "REPAIR CBP0043953"
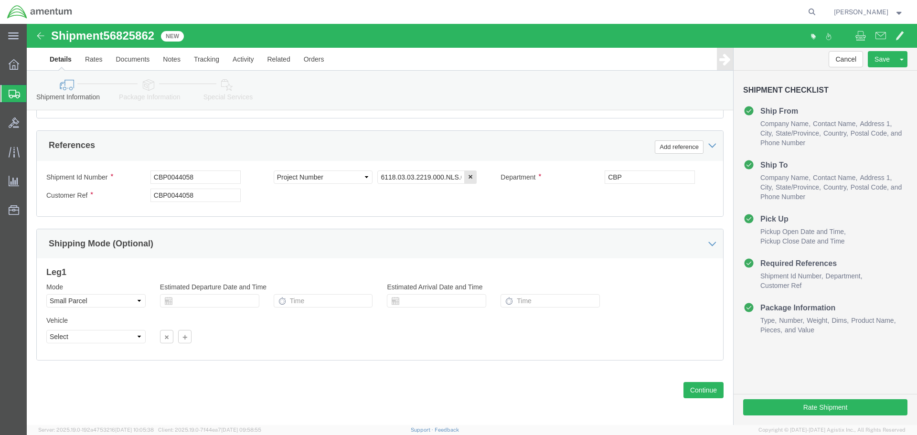
scroll to position [437, 0]
type input "REPAIR CBP0043953"
drag, startPoint x: 210, startPoint y: 148, endPoint x: 85, endPoint y: 162, distance: 125.3
click div "Shipment Id Number CBP0044058 Select Account Type Activity ID Airline Appointme…"
paste input "3953"
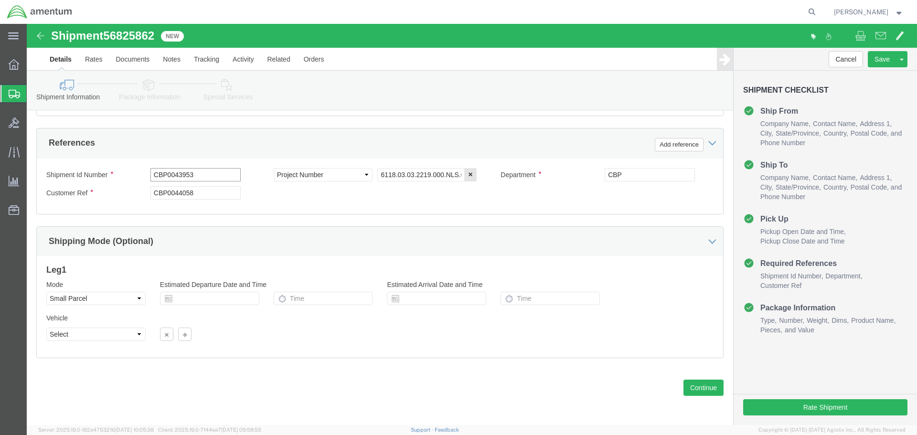
type input "CBP0043953"
paste input "3953"
type input "CBP0043953"
click button "Continue"
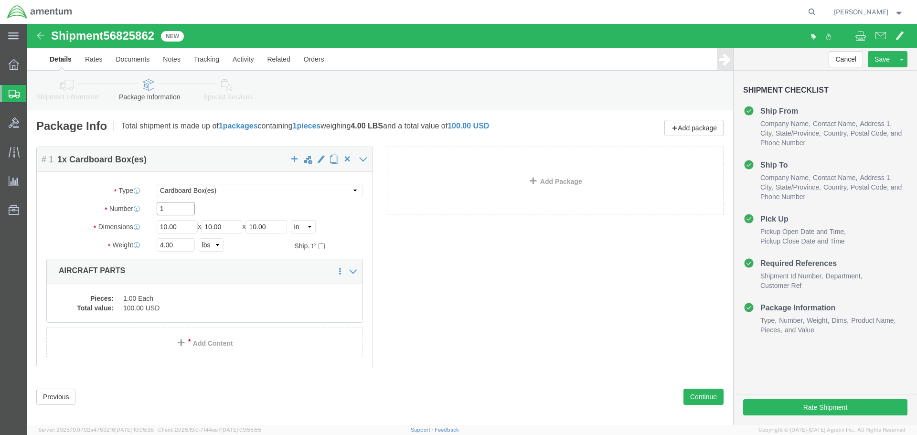
click input "1"
type input "22"
type input "14"
type input "40"
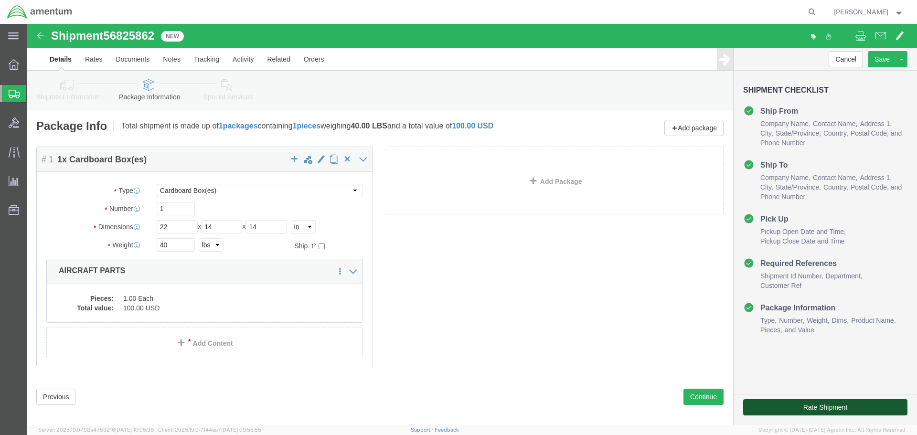
click button "Rate Shipment"
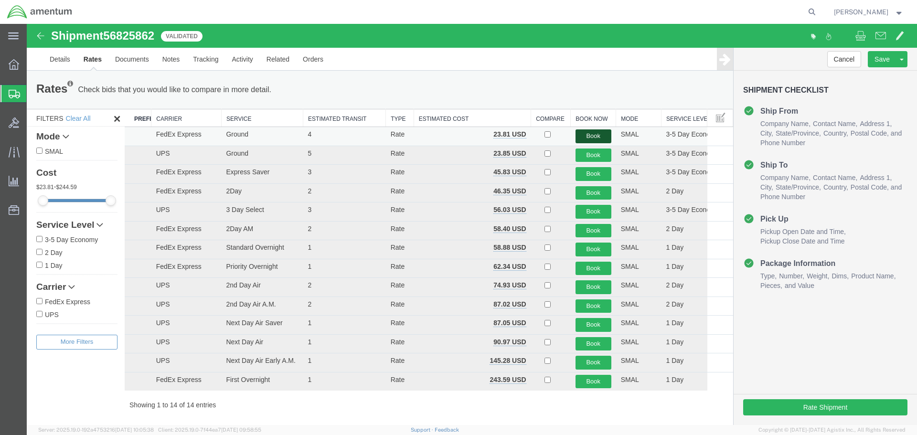
click at [595, 135] on button "Book" at bounding box center [593, 136] width 36 height 14
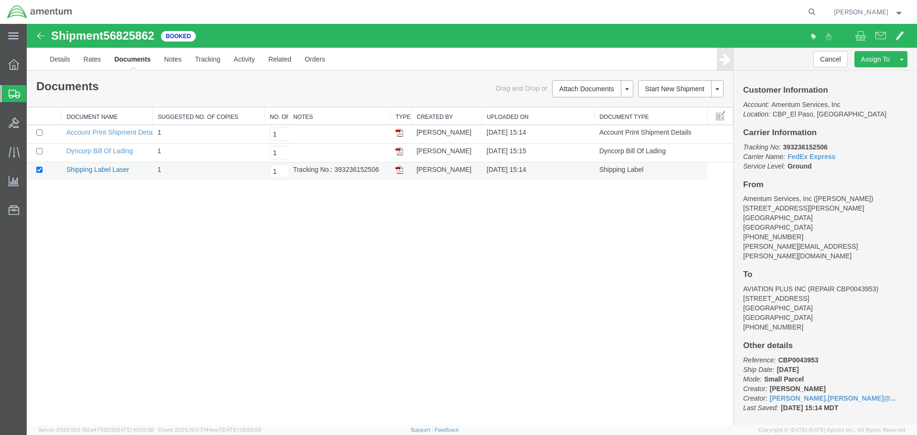
click at [113, 171] on link "Shipping Label Laser" at bounding box center [97, 170] width 63 height 8
click at [872, 77] on link "Clone Shipment" at bounding box center [865, 75] width 83 height 14
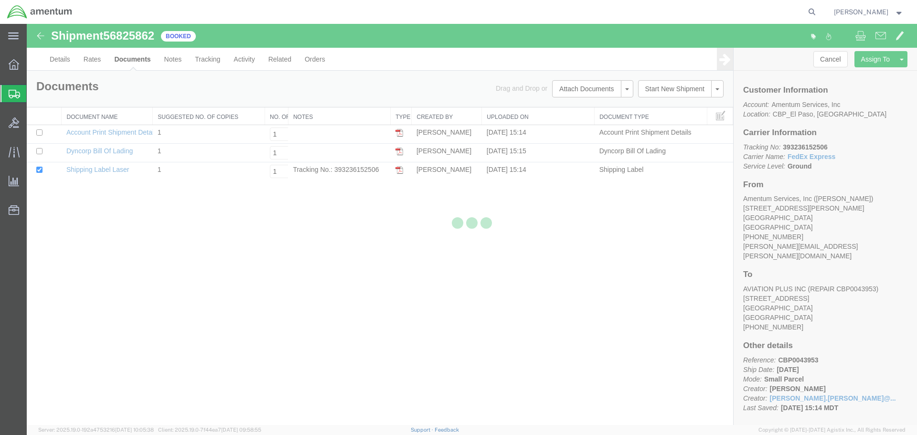
select select "49831"
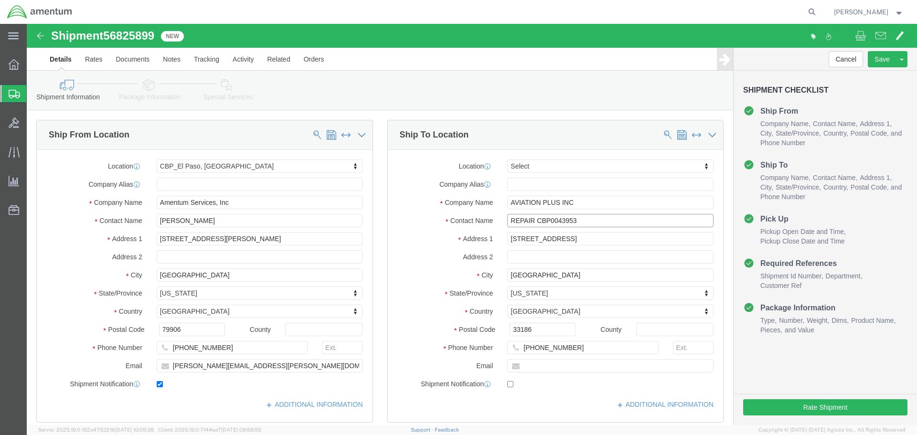
click input "REPAIR CBP0043953"
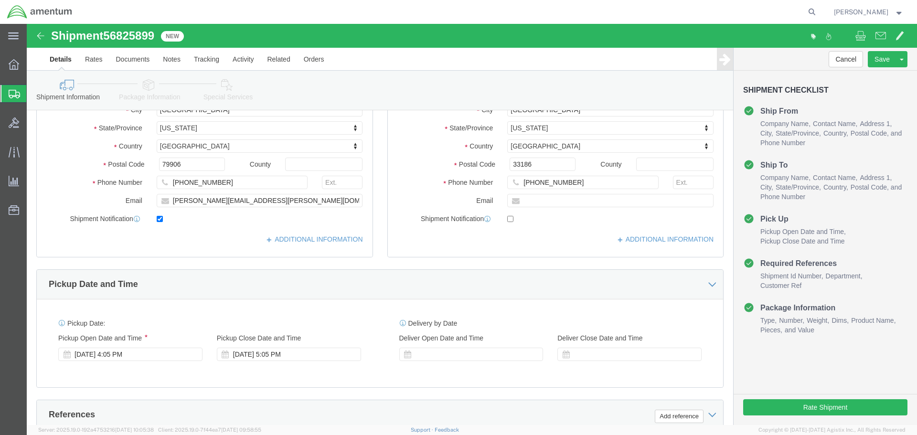
scroll to position [430, 0]
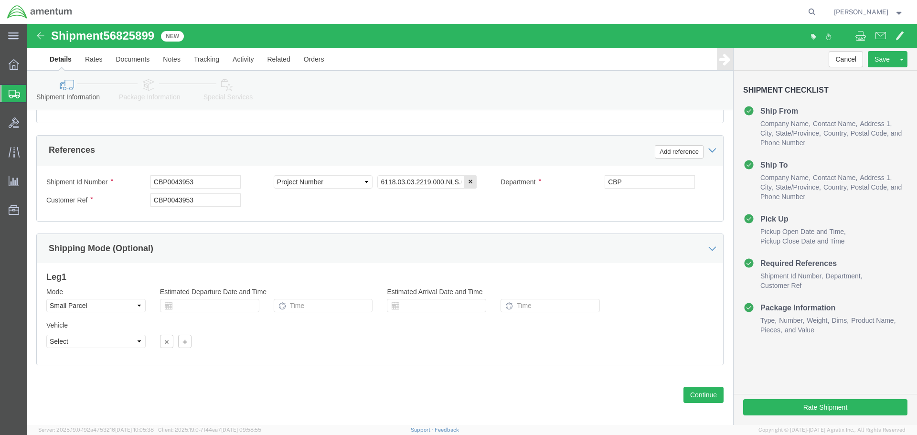
type input "REPAIR CBP0043952"
click input "CBP0043953"
type input "CBP0043952"
click button "Continue"
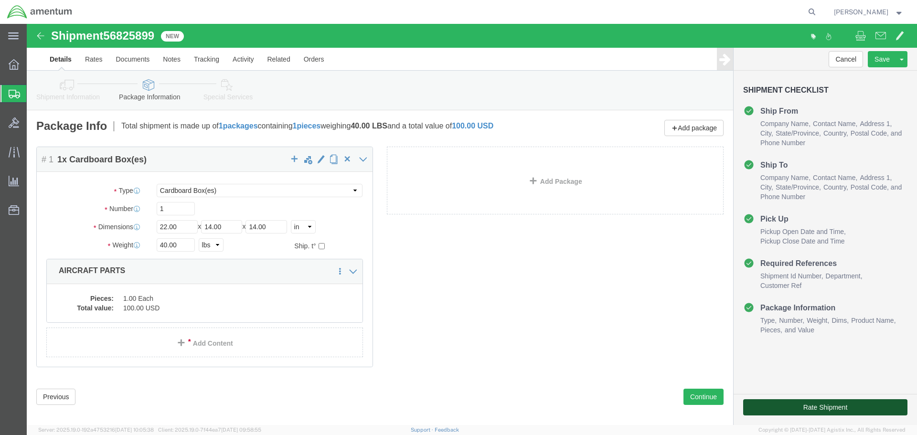
click button "Rate Shipment"
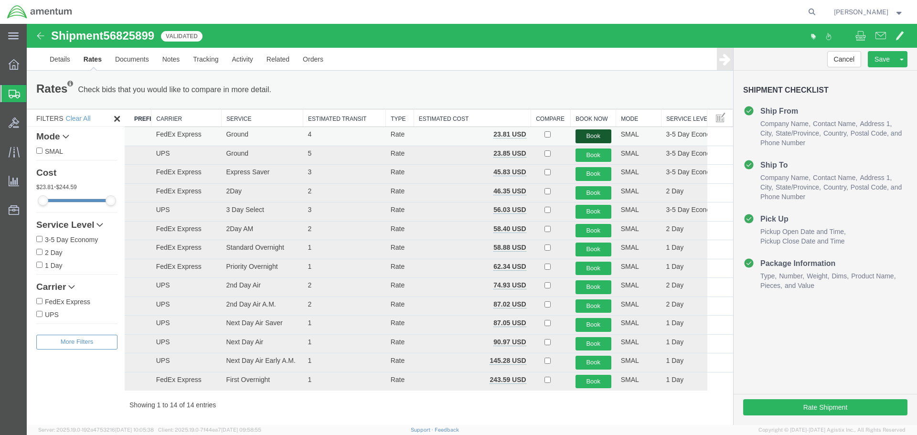
click at [582, 137] on button "Book" at bounding box center [593, 136] width 36 height 14
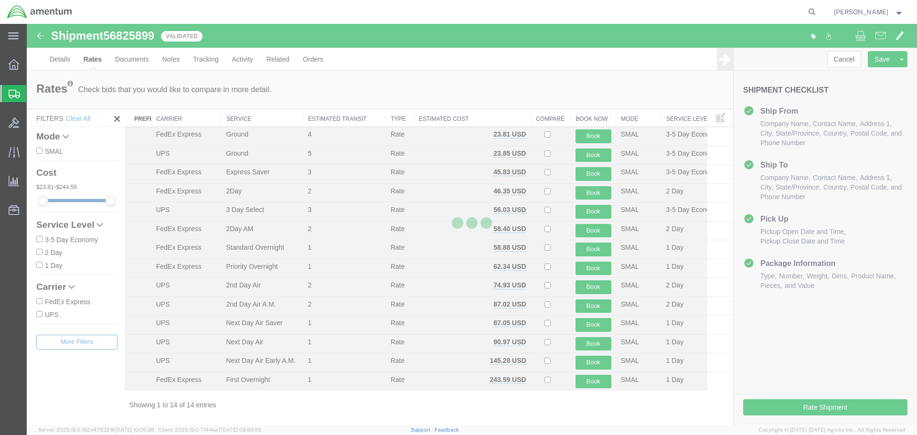
click at [710, 82] on div at bounding box center [472, 224] width 890 height 401
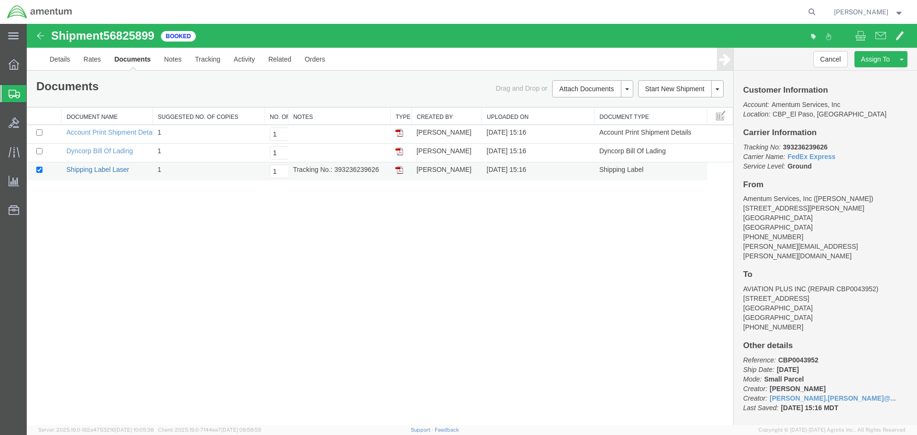
click at [118, 168] on link "Shipping Label Laser" at bounding box center [97, 170] width 63 height 8
click at [871, 74] on link "Clone Shipment" at bounding box center [865, 75] width 83 height 14
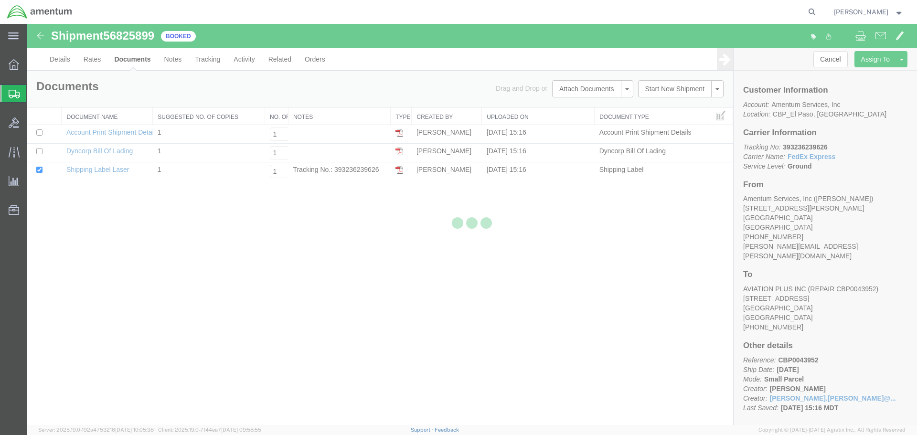
select select "49831"
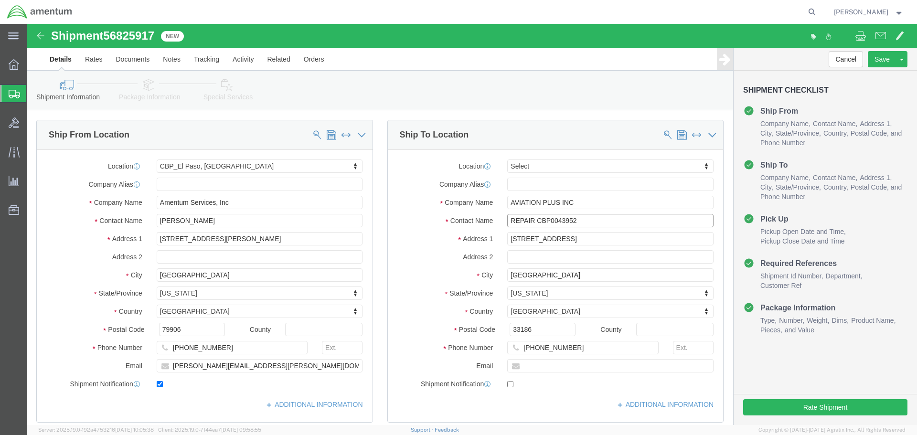
click input "REPAIR CBP0043952"
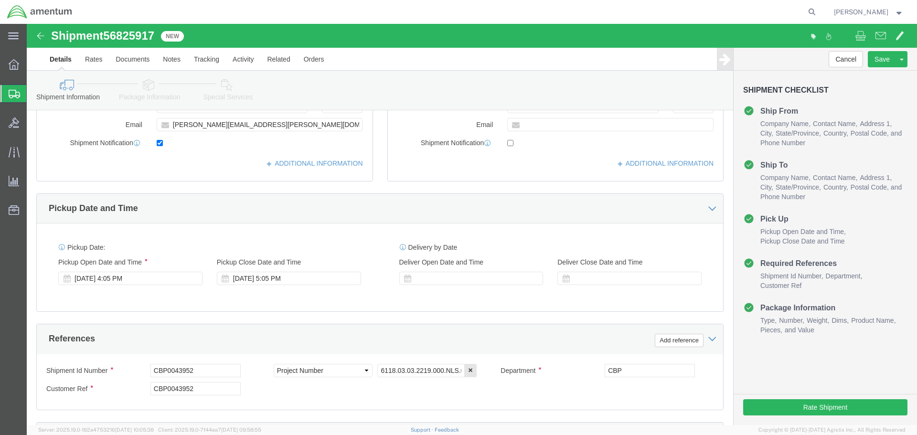
scroll to position [382, 0]
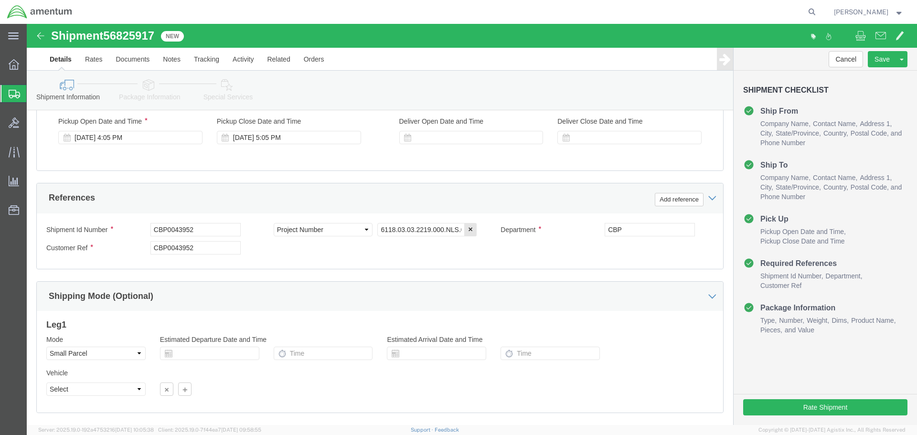
type input "REPAIR CBP0043951"
click input "CBP0043952"
type input "CBP0043951"
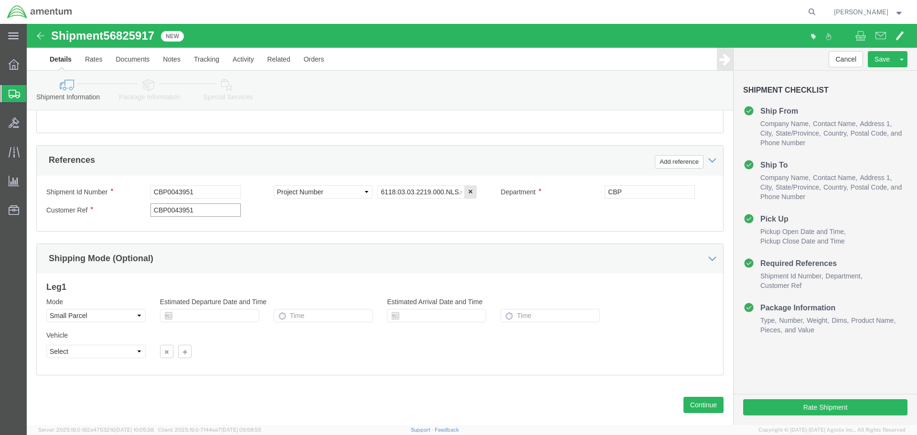
scroll to position [437, 0]
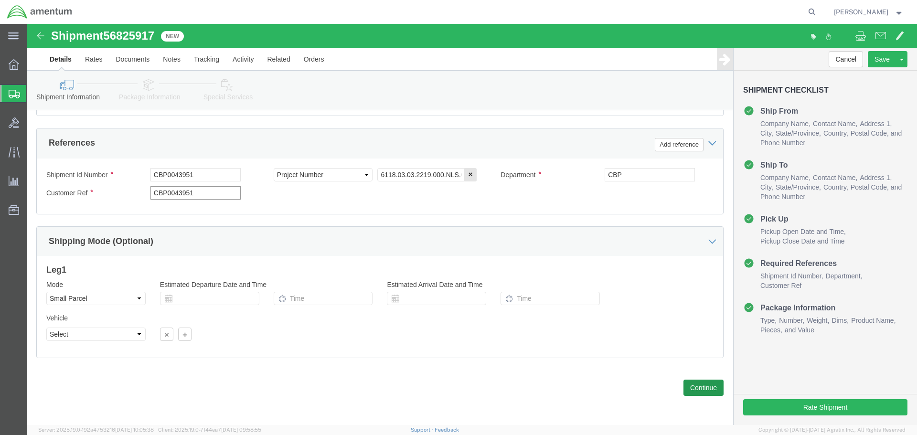
type input "CBP0043951"
click button "Continue"
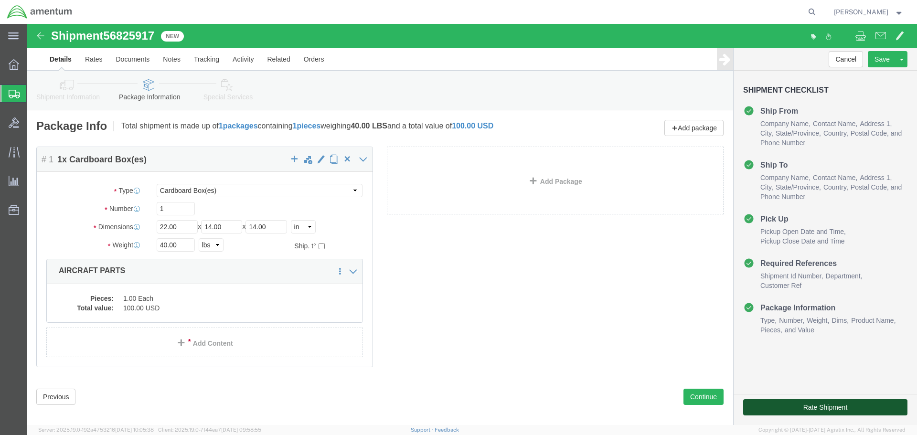
click button "Rate Shipment"
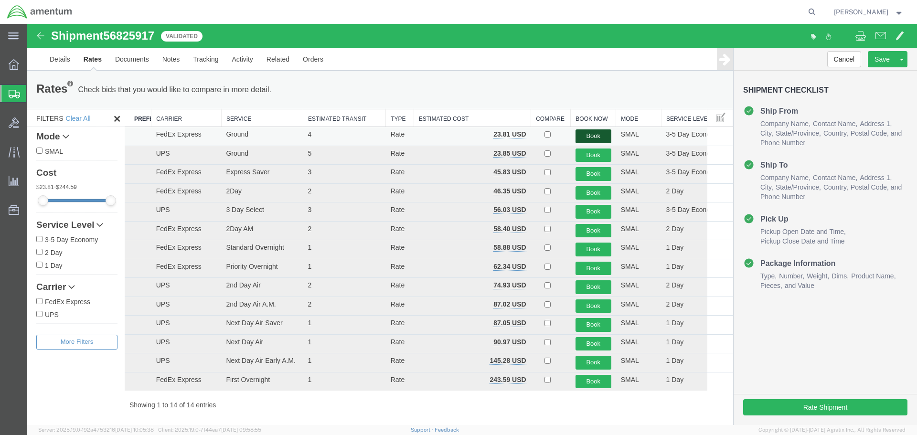
click at [583, 136] on button "Book" at bounding box center [593, 136] width 36 height 14
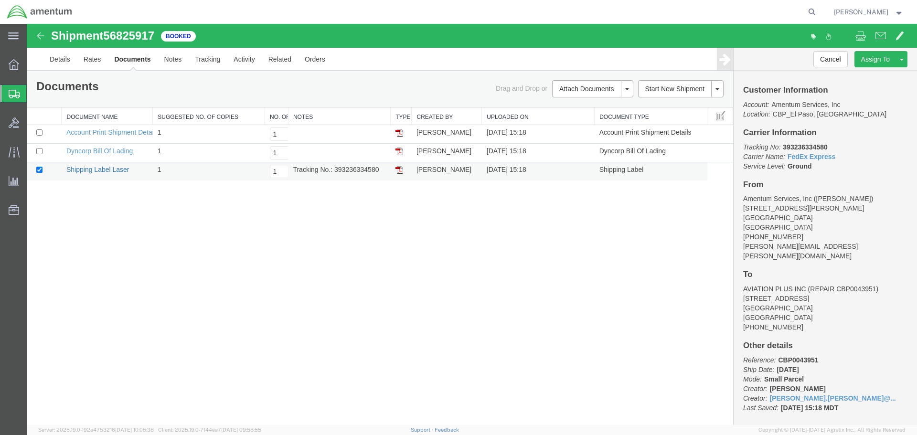
click at [106, 168] on link "Shipping Label Laser" at bounding box center [97, 170] width 63 height 8
click at [875, 73] on link "Clone Shipment" at bounding box center [865, 75] width 83 height 14
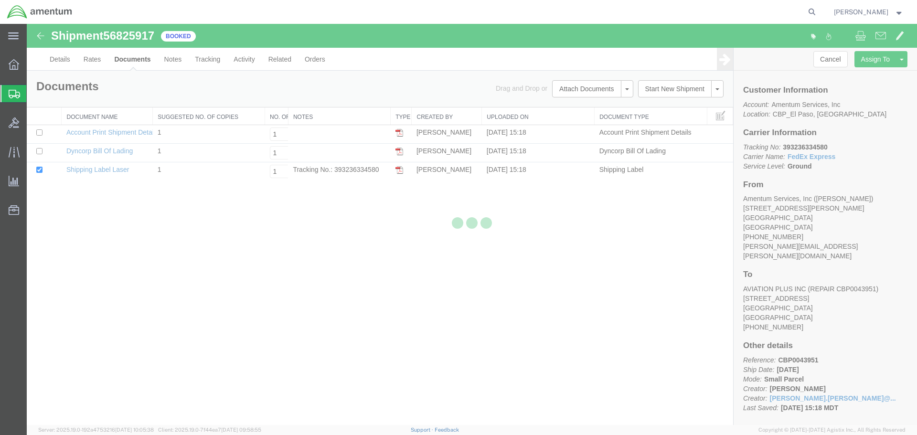
select select "49831"
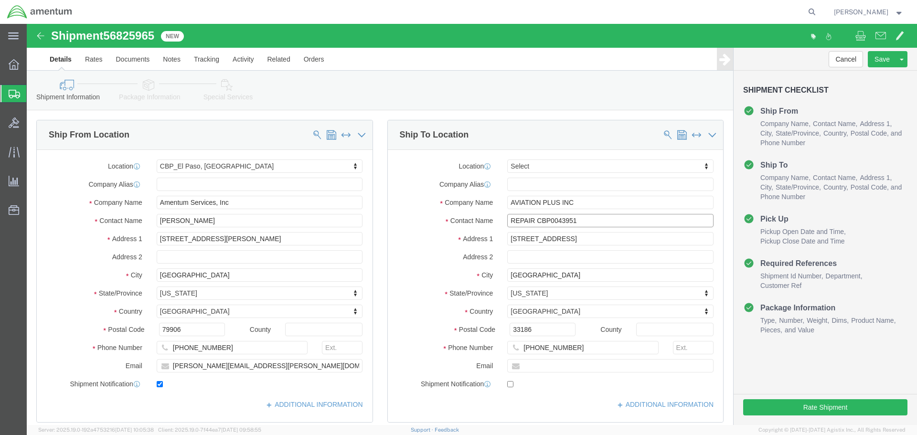
click input "REPAIR CBP0043951"
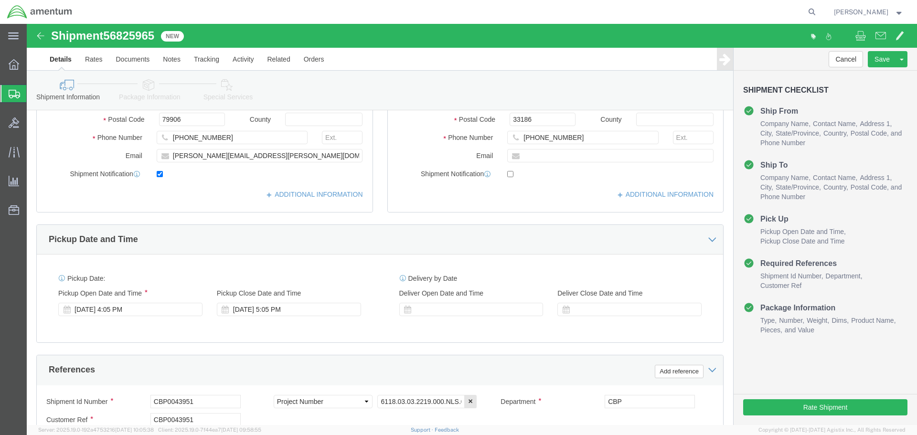
scroll to position [382, 0]
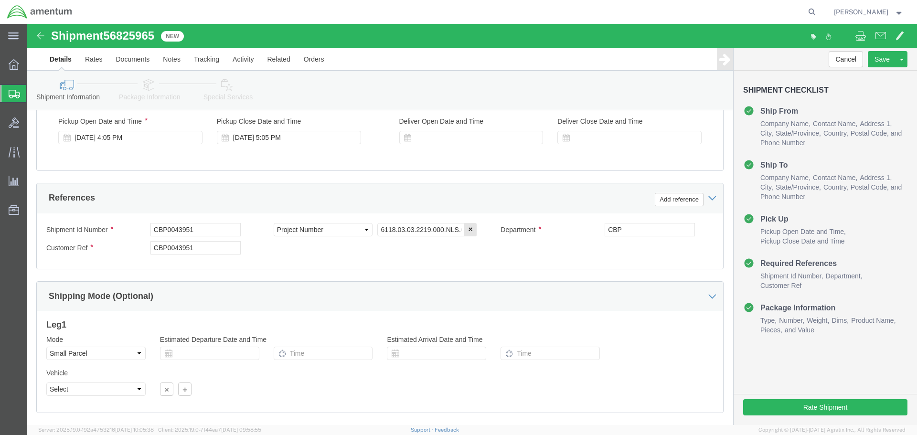
type input "REPAIR CBP0044057"
click input "CBP0043951"
type input "CBP0044057"
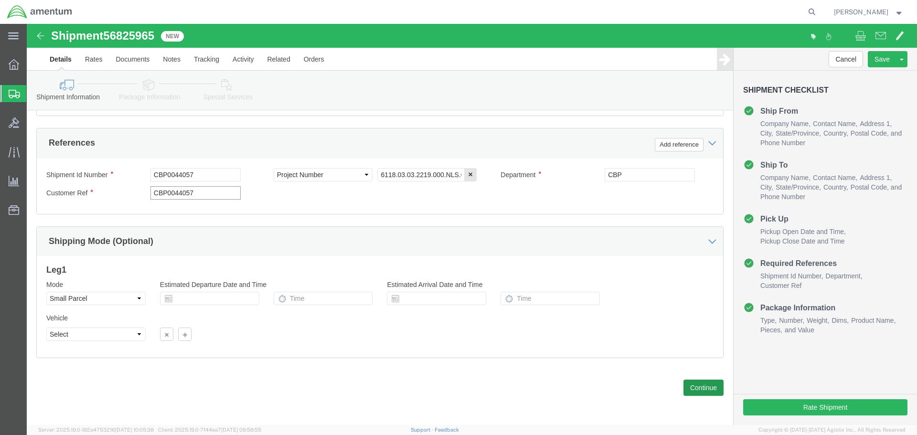
type input "CBP0044057"
click button "Continue"
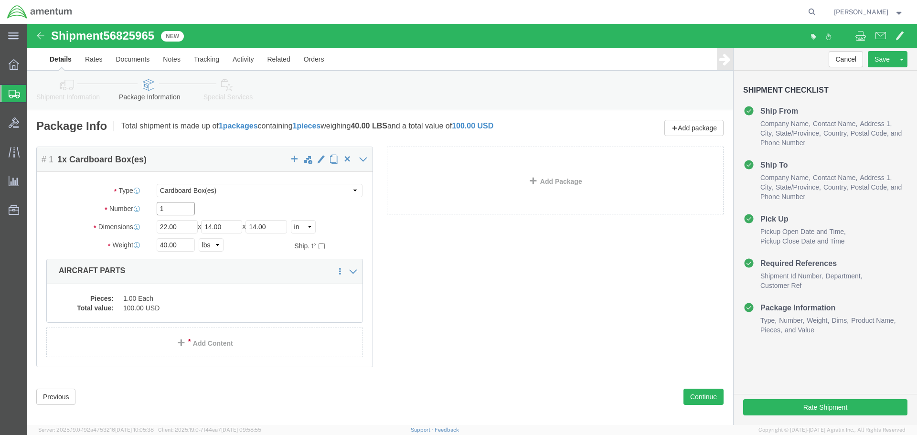
click input "1"
type input "1"
type input "10"
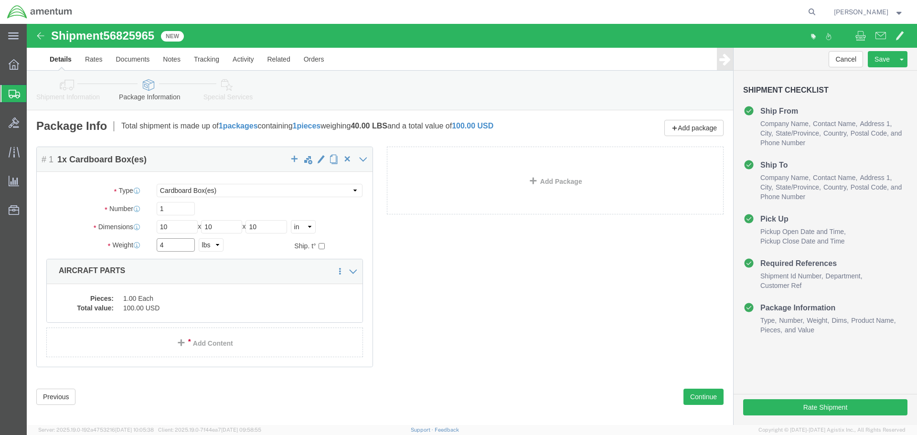
type input "4"
click div "Rate Shipment"
click button "Rate Shipment"
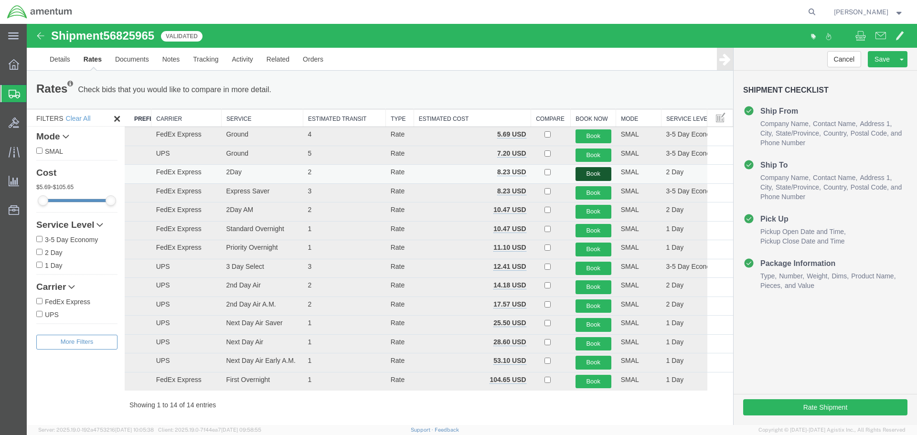
click at [593, 172] on button "Book" at bounding box center [593, 174] width 36 height 14
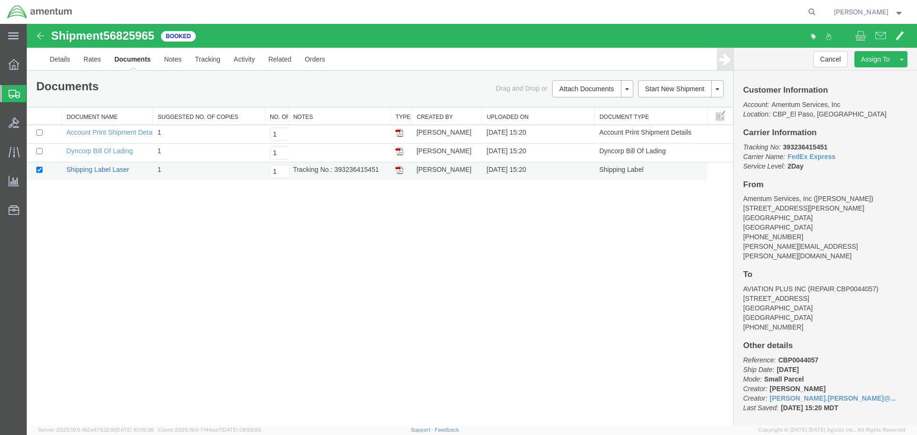
click at [107, 168] on link "Shipping Label Laser" at bounding box center [97, 170] width 63 height 8
click at [27, 24] on link "Clone Shipment" at bounding box center [27, 24] width 0 height 0
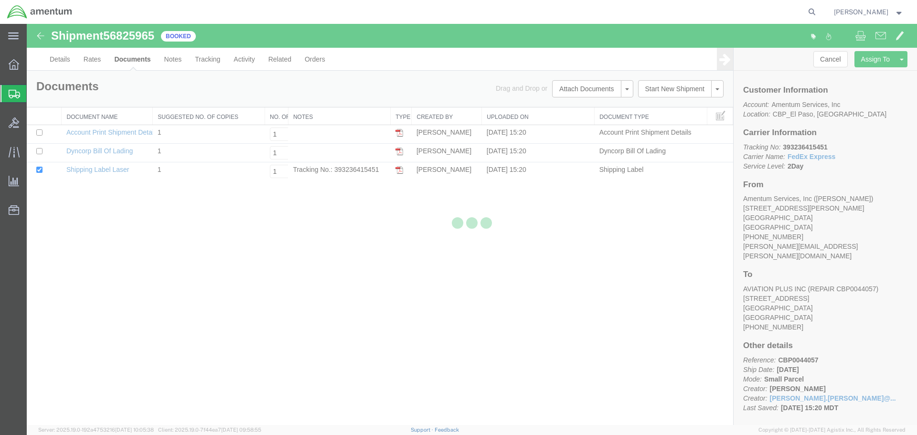
select select "49831"
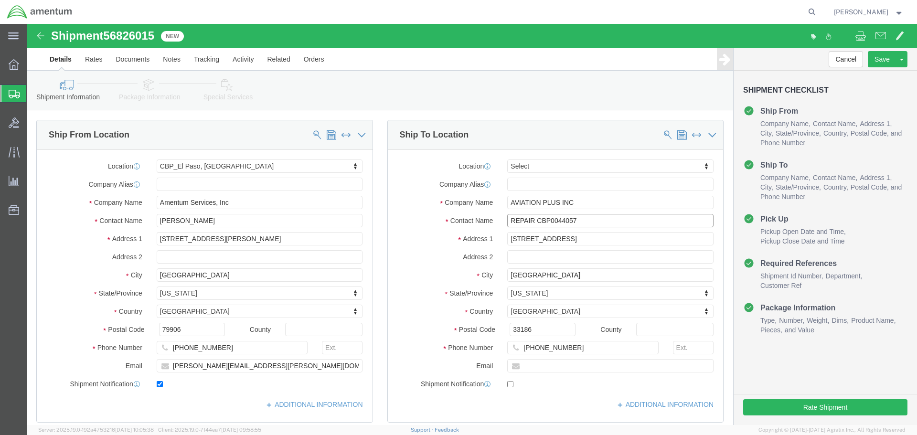
drag, startPoint x: 581, startPoint y: 197, endPoint x: 577, endPoint y: 200, distance: 5.3
click input "REPAIR CBP0044057"
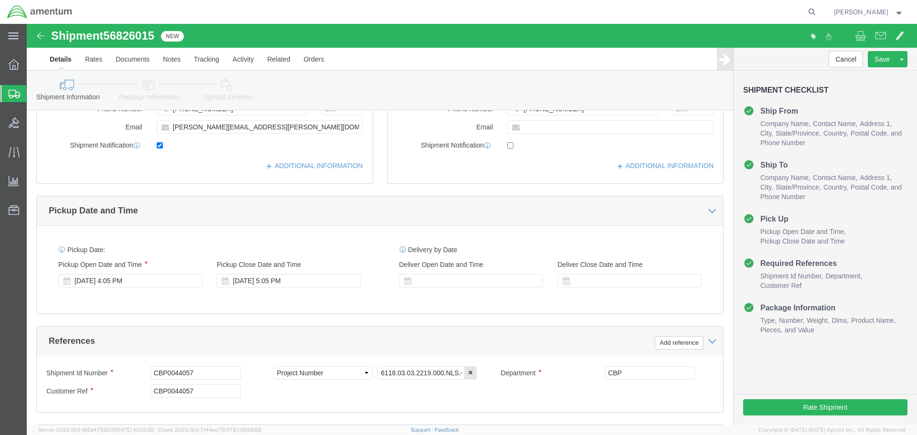
type input "REPAIR CBP0044056"
click input "CBP0044057"
type input "CBP0044056"
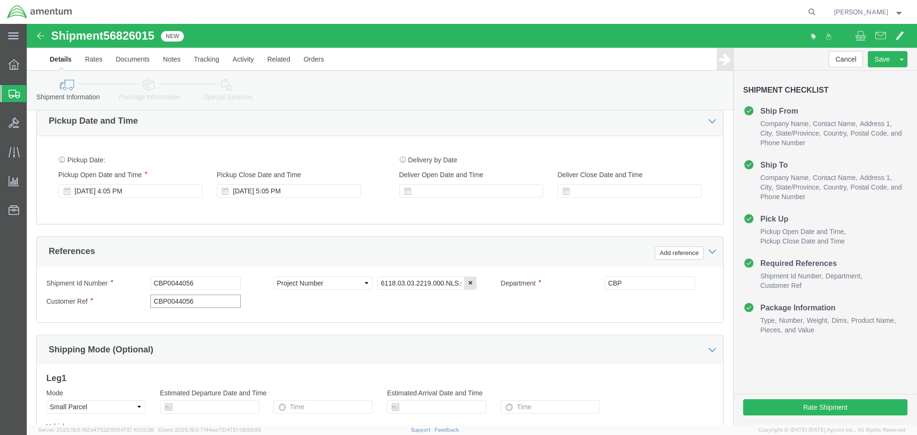
scroll to position [437, 0]
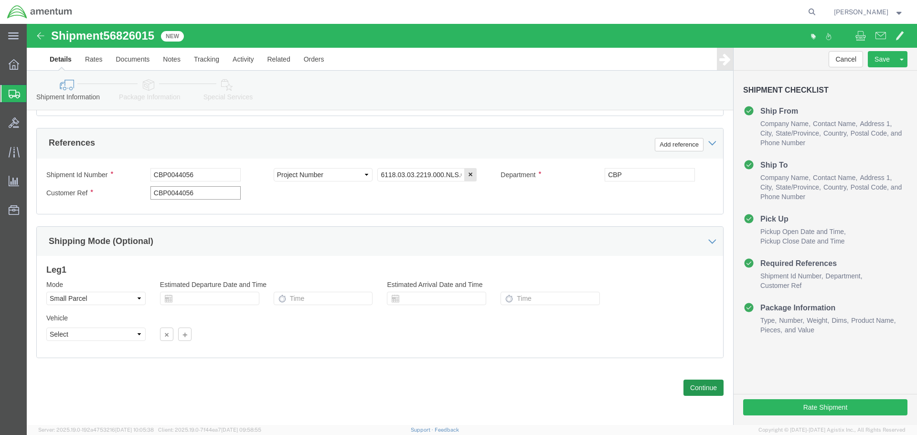
type input "CBP0044056"
click button "Continue"
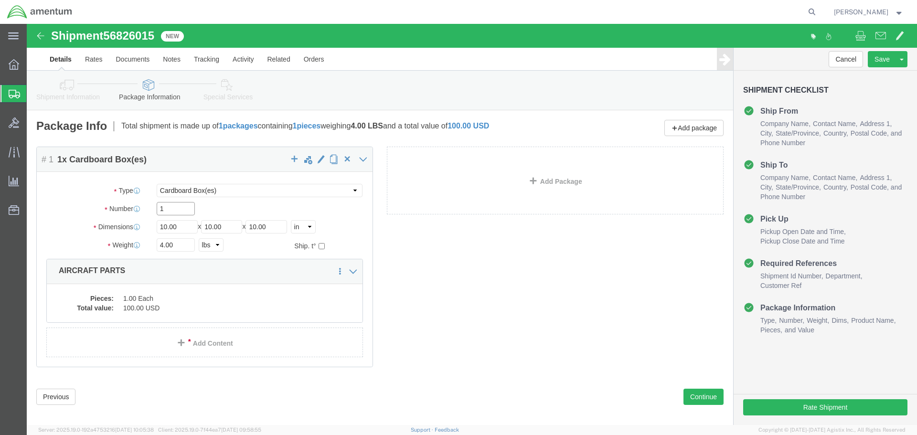
click input "1"
type input "8"
type input "12"
type input "4"
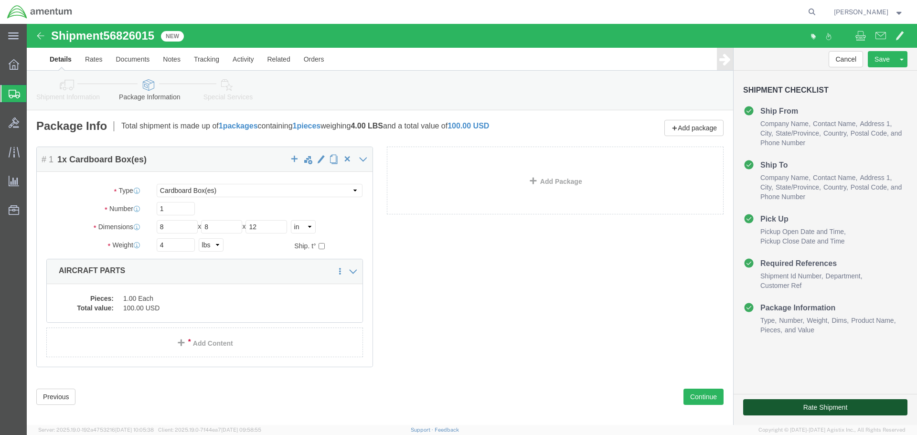
click button "Rate Shipment"
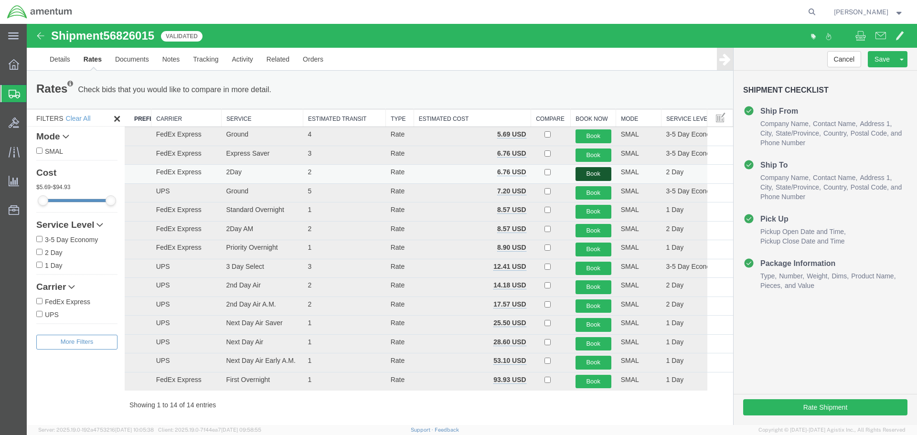
click at [585, 174] on button "Book" at bounding box center [593, 174] width 36 height 14
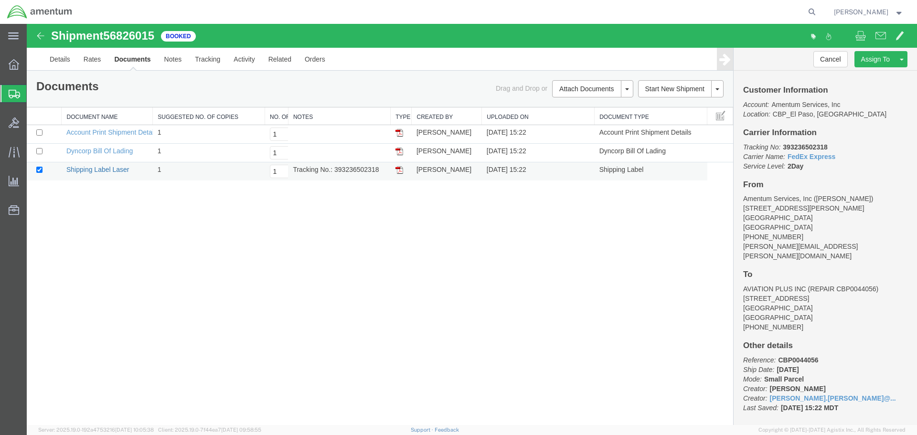
click at [89, 171] on link "Shipping Label Laser" at bounding box center [97, 170] width 63 height 8
click at [879, 68] on link "Clone Shipment" at bounding box center [865, 75] width 83 height 14
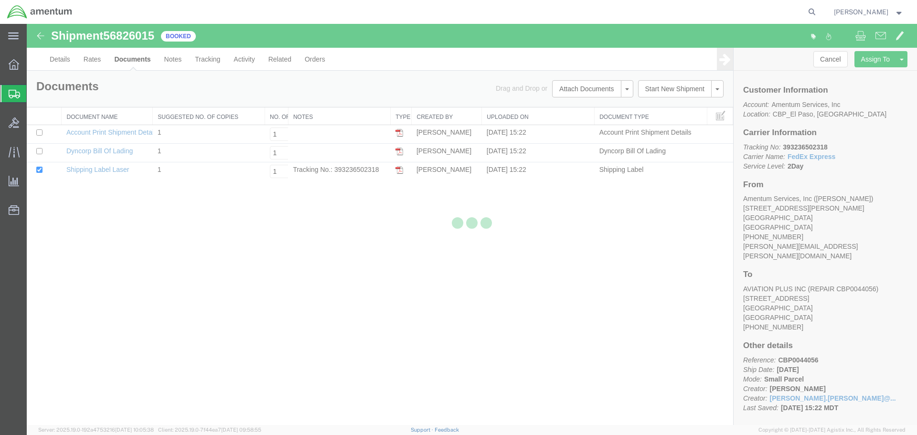
select select "49831"
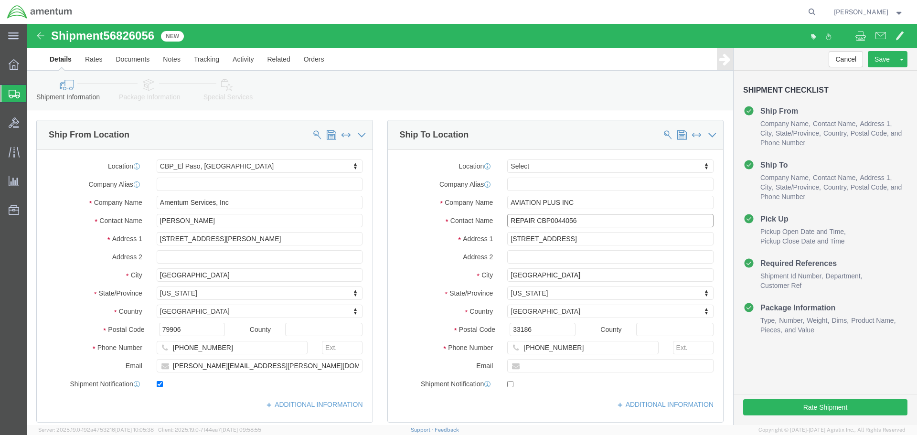
click input "REPAIR CBP0044056"
drag, startPoint x: 586, startPoint y: 199, endPoint x: 508, endPoint y: 194, distance: 77.9
click input "REPAIR CBP0043964"
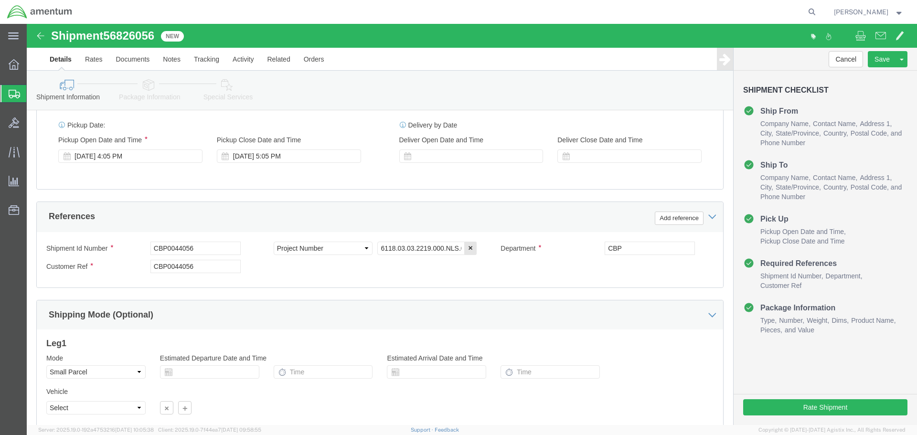
scroll to position [382, 0]
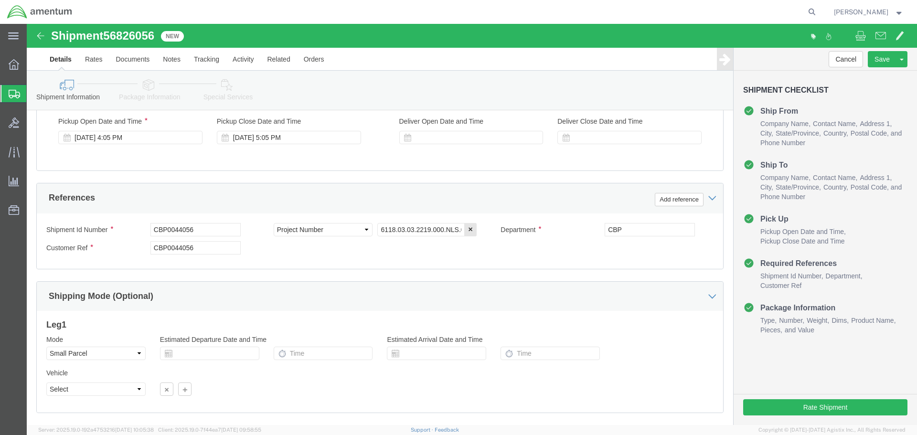
type input "REPAIR CBP0043964"
drag, startPoint x: 181, startPoint y: 206, endPoint x: 31, endPoint y: 206, distance: 150.4
click div "Shipment Id Number CBP0044056"
paste input "3964"
type input "CBP0043964"
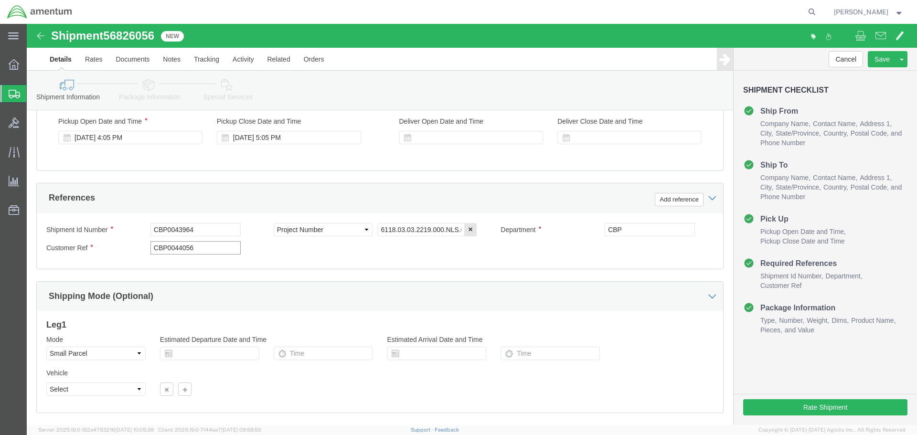
paste input "3964"
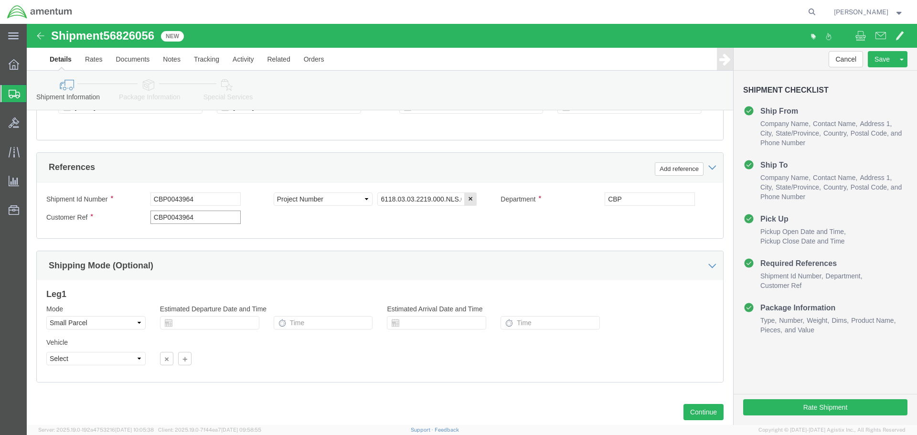
scroll to position [437, 0]
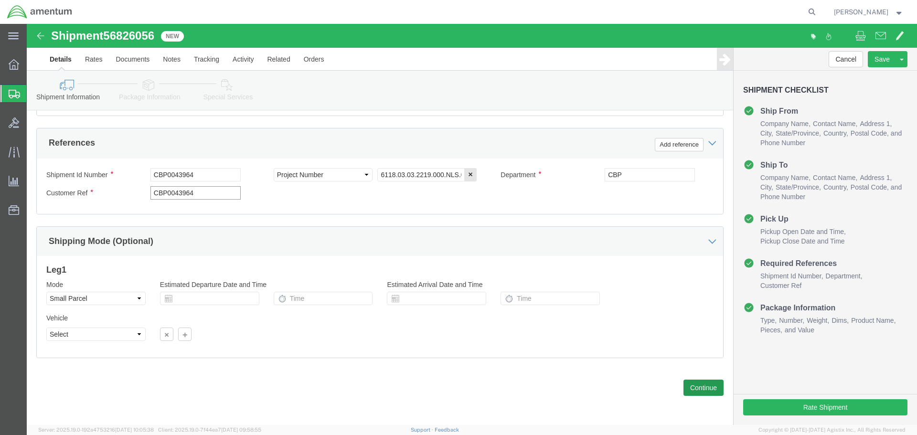
type input "CBP0043964"
click button "Continue"
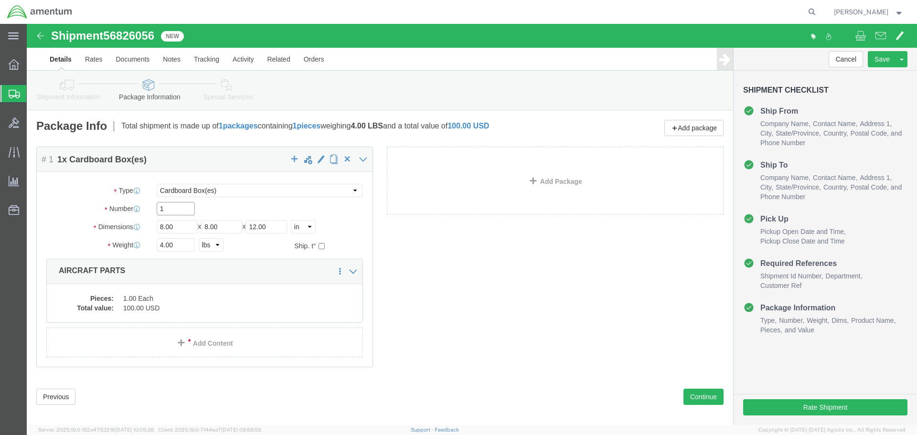
click input "1"
type input "16"
type input "10"
type input "7"
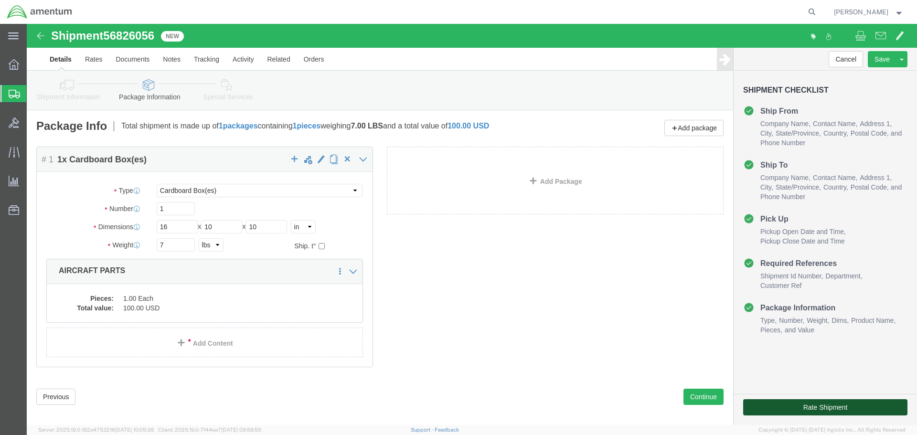
click button "Rate Shipment"
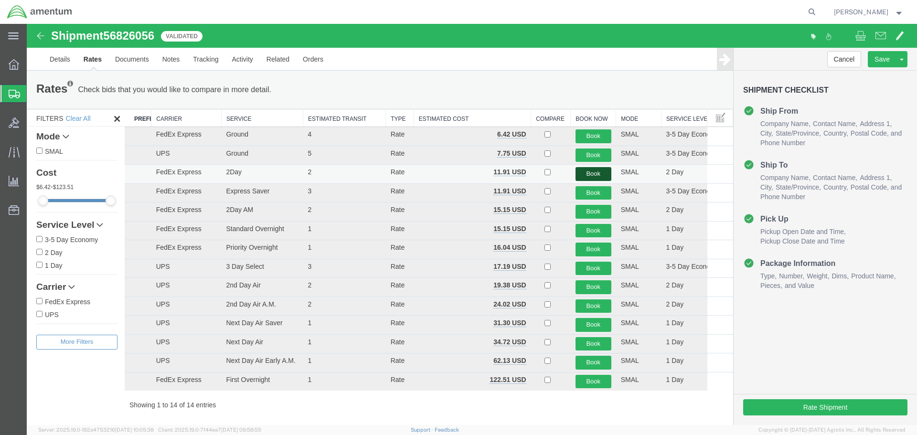
click at [580, 170] on button "Book" at bounding box center [593, 174] width 36 height 14
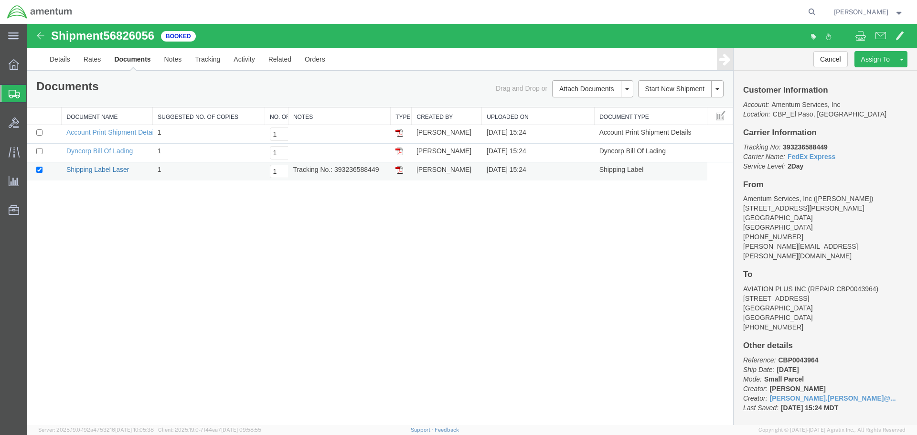
click at [81, 169] on link "Shipping Label Laser" at bounding box center [97, 170] width 63 height 8
click at [878, 68] on link "Clone Shipment" at bounding box center [865, 75] width 83 height 14
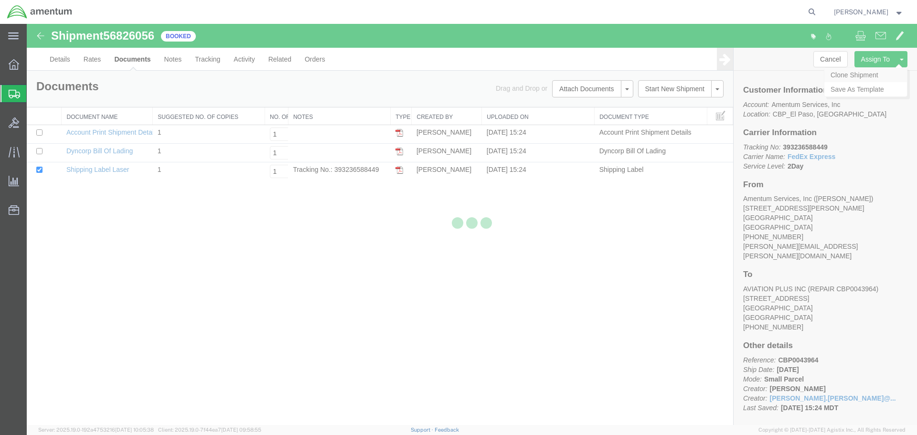
select select "49831"
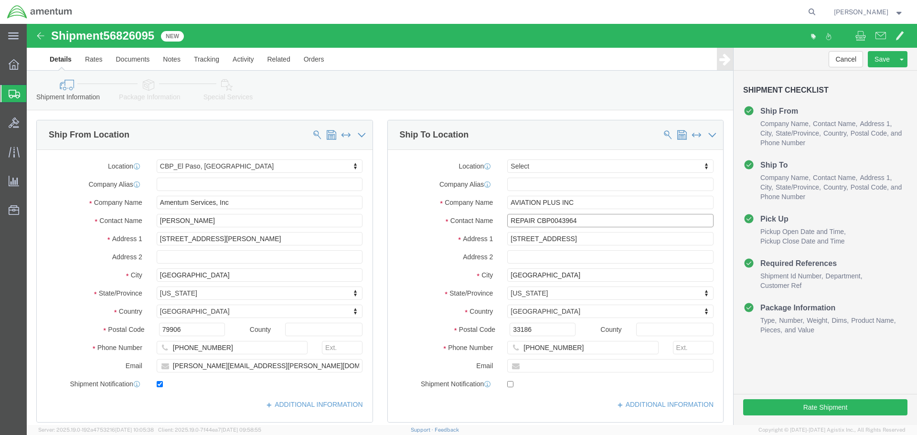
click input "REPAIR CBP0043964"
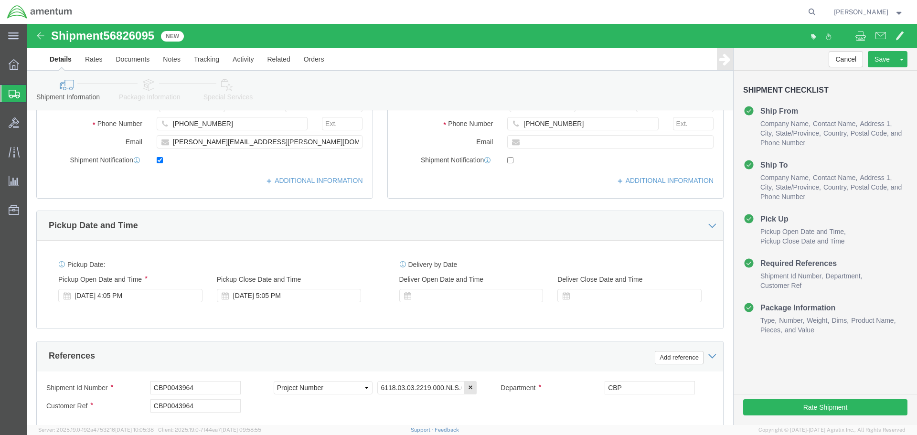
scroll to position [382, 0]
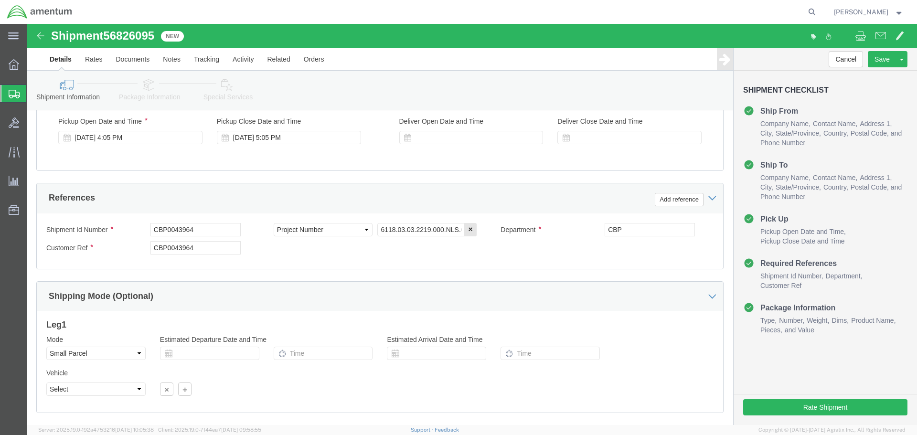
type input "REPAIR CBP0043968"
click input "CBP0043964"
type input "CBP0043968"
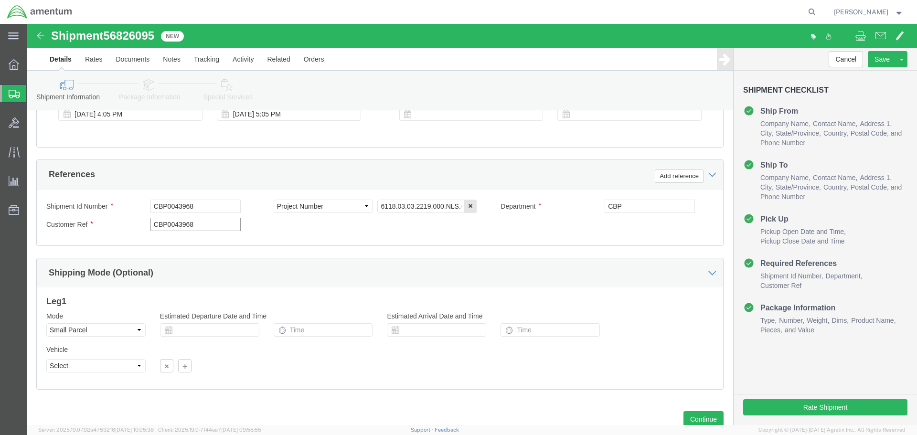
scroll to position [437, 0]
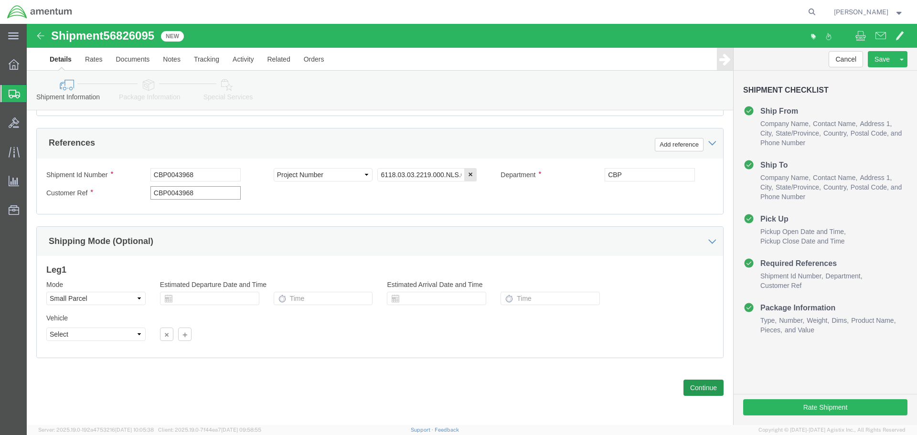
type input "CBP0043968"
click button "Continue"
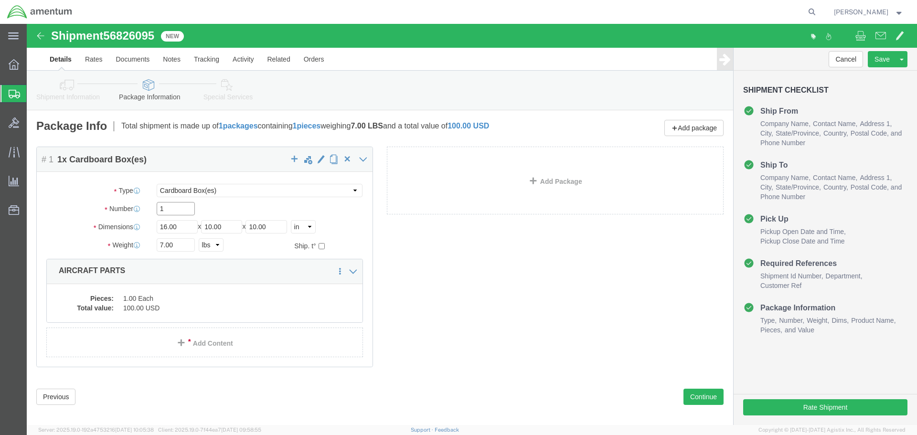
click input "1"
type input "20"
type input "10"
type input "8"
click button "Rate Shipment"
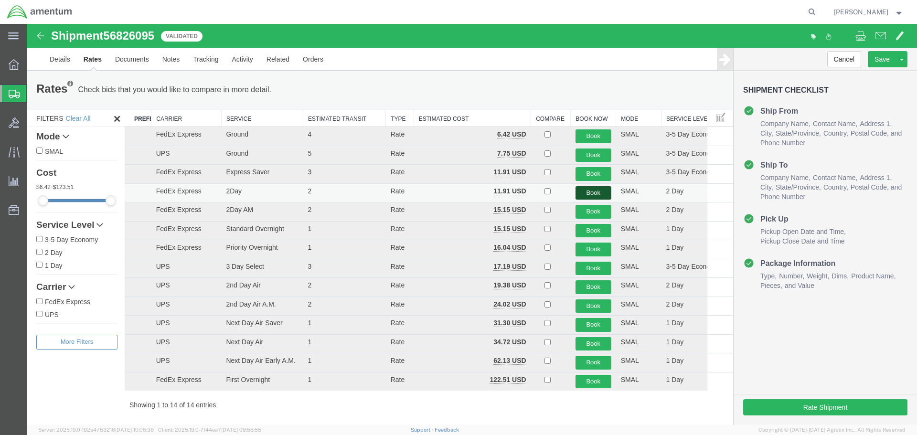
click at [597, 193] on button "Book" at bounding box center [593, 193] width 36 height 14
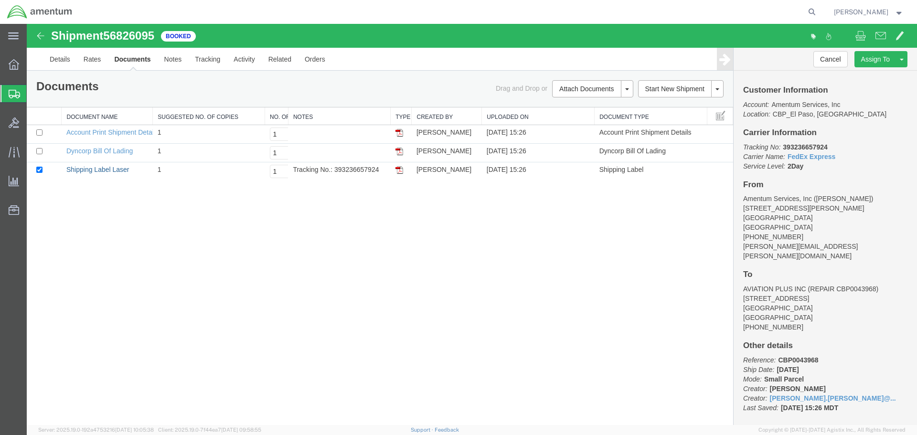
drag, startPoint x: 109, startPoint y: 169, endPoint x: 162, endPoint y: 238, distance: 87.6
click at [109, 169] on link "Shipping Label Laser" at bounding box center [97, 170] width 63 height 8
